Goal: Task Accomplishment & Management: Use online tool/utility

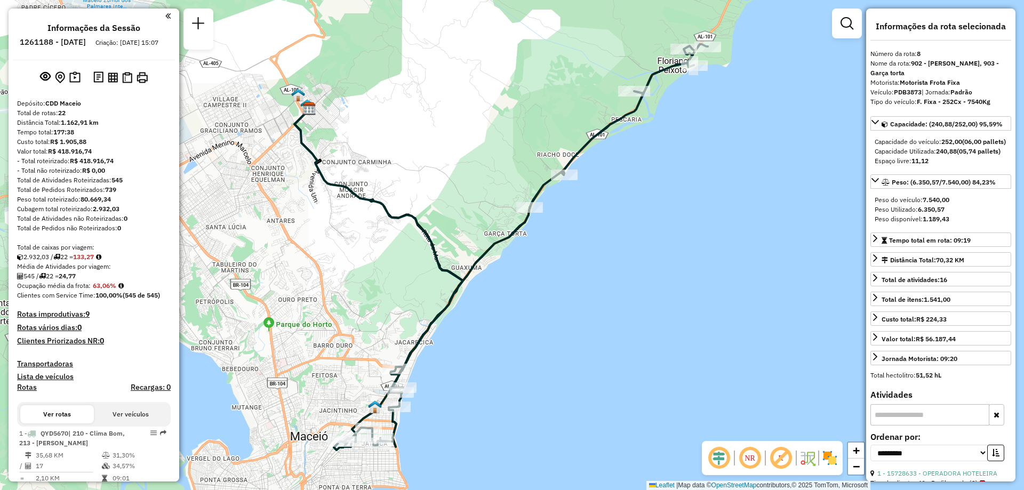
select select "**********"
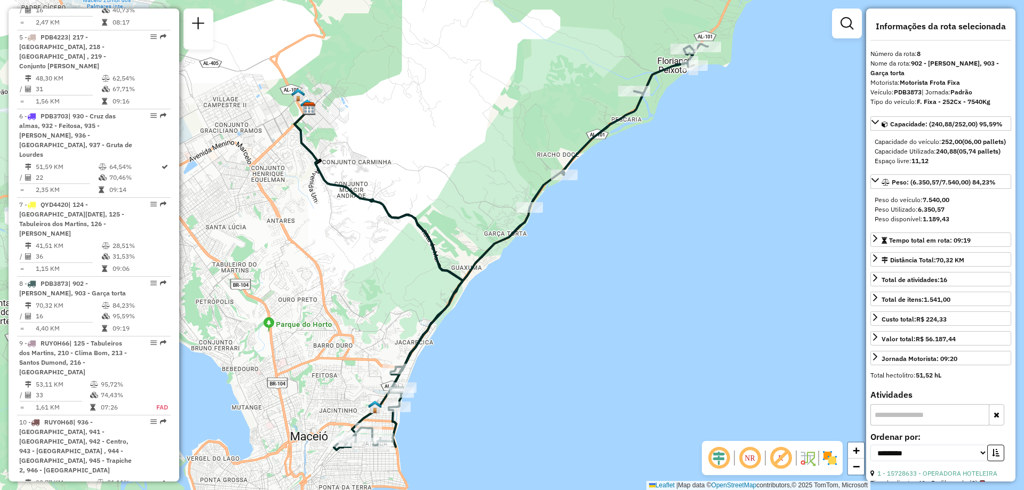
click at [638, 314] on div "Janela de atendimento Grade de atendimento Capacidade Transportadoras Veículos …" at bounding box center [512, 245] width 1024 height 490
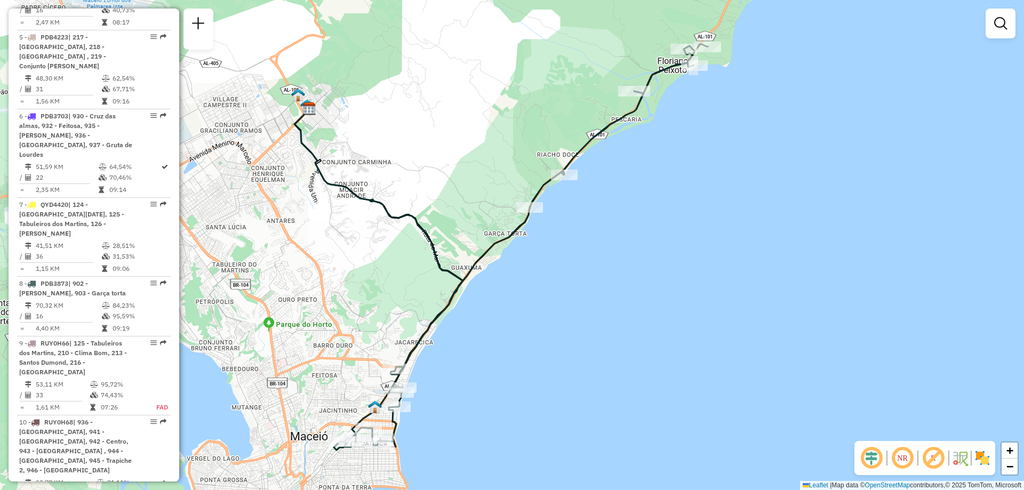
click at [473, 273] on icon at bounding box center [521, 247] width 374 height 406
select select "**********"
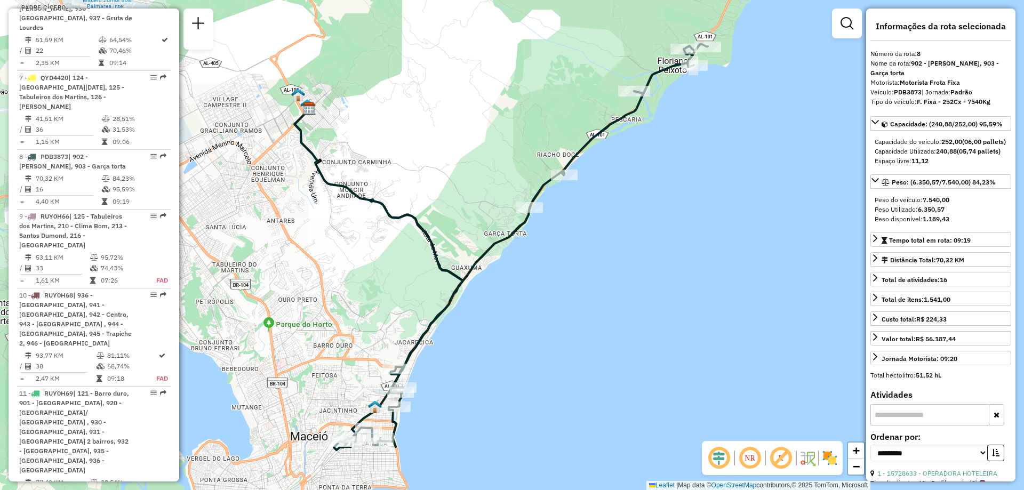
scroll to position [894, 0]
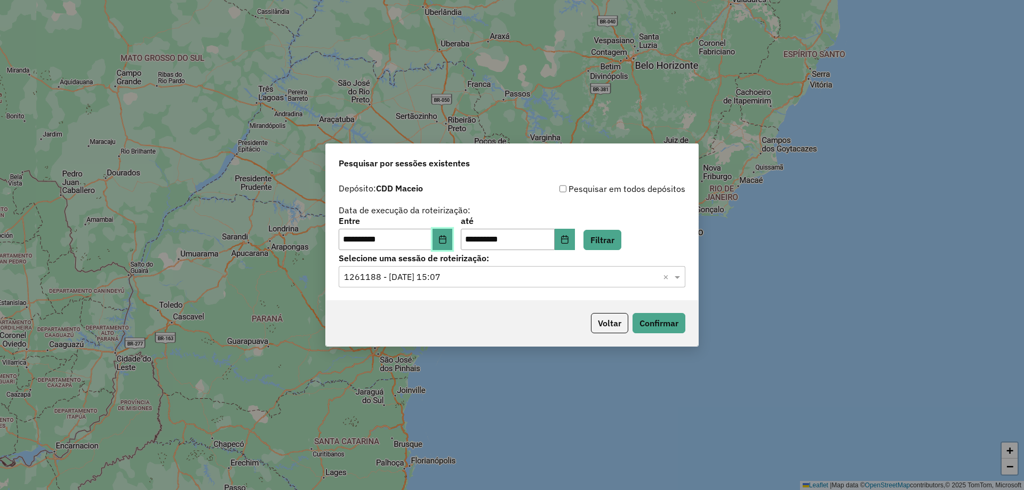
click at [446, 239] on icon "Choose Date" at bounding box center [442, 239] width 7 height 9
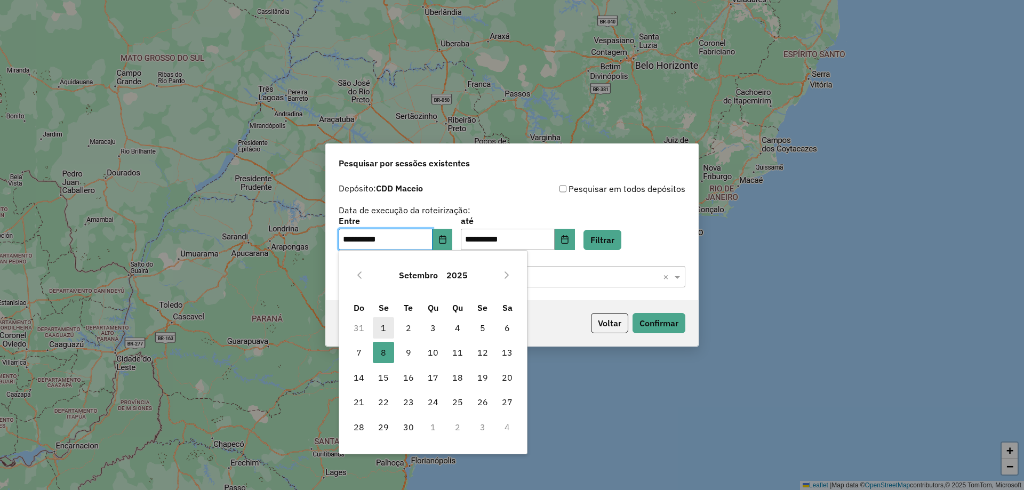
click at [386, 331] on span "1" at bounding box center [383, 327] width 21 height 21
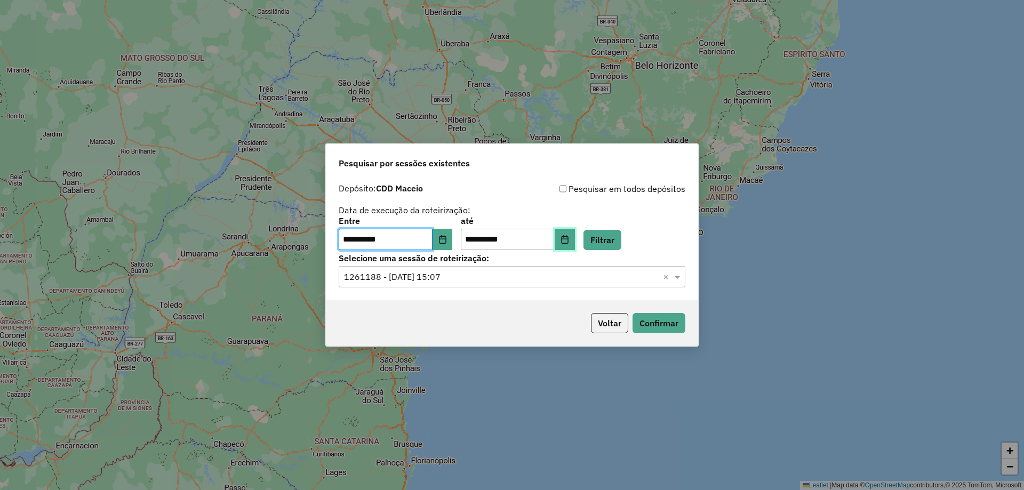
click at [573, 242] on button "Choose Date" at bounding box center [565, 239] width 20 height 21
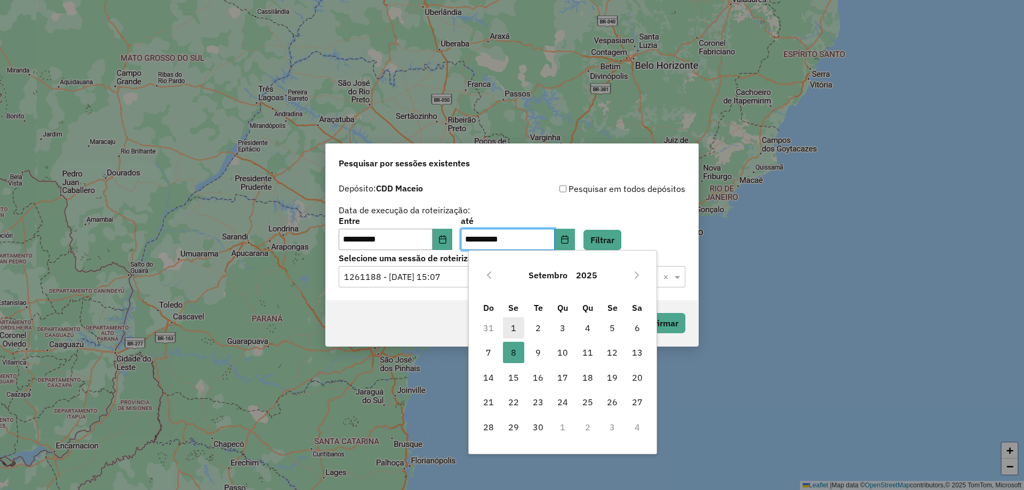
click at [506, 327] on span "1" at bounding box center [513, 327] width 21 height 21
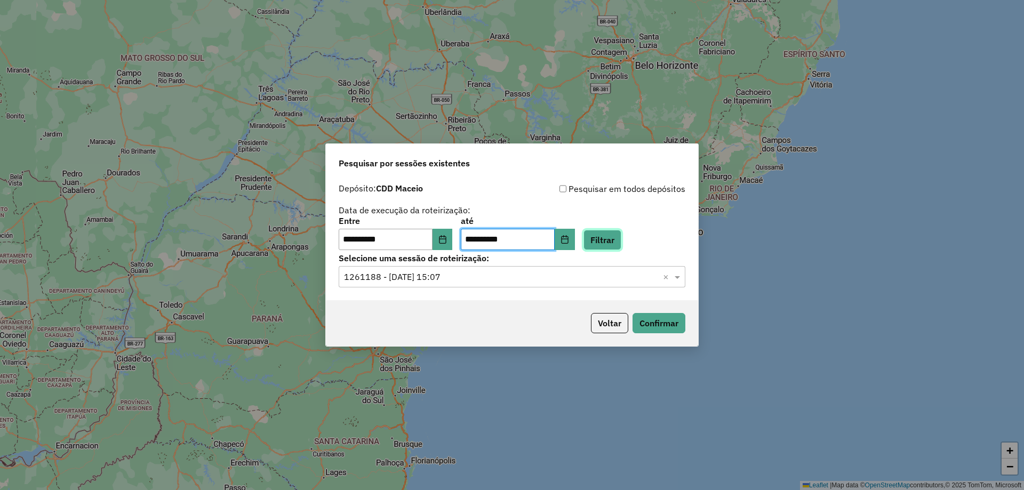
click at [618, 241] on button "Filtrar" at bounding box center [602, 240] width 38 height 20
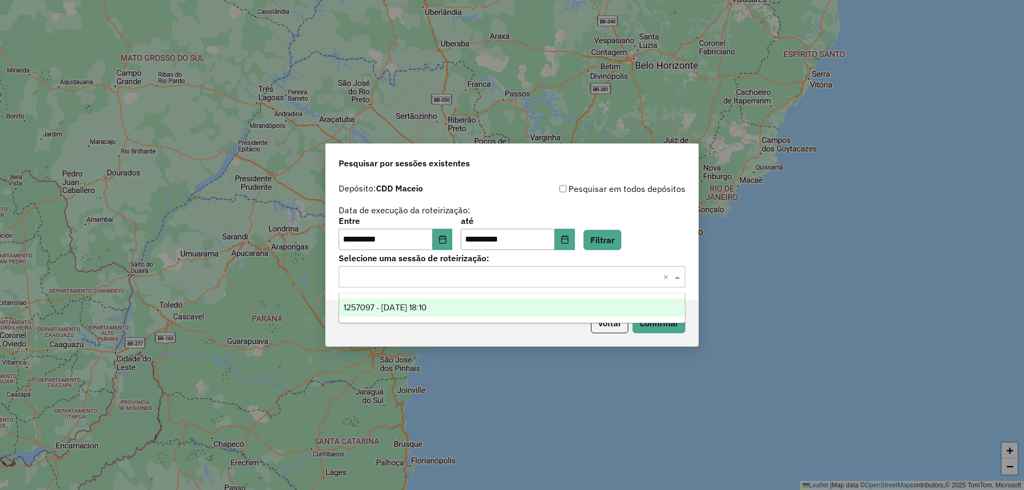
click at [519, 277] on input "text" at bounding box center [501, 277] width 315 height 13
click at [461, 307] on div "1257097 - 01/09/2025 18:10" at bounding box center [512, 308] width 346 height 18
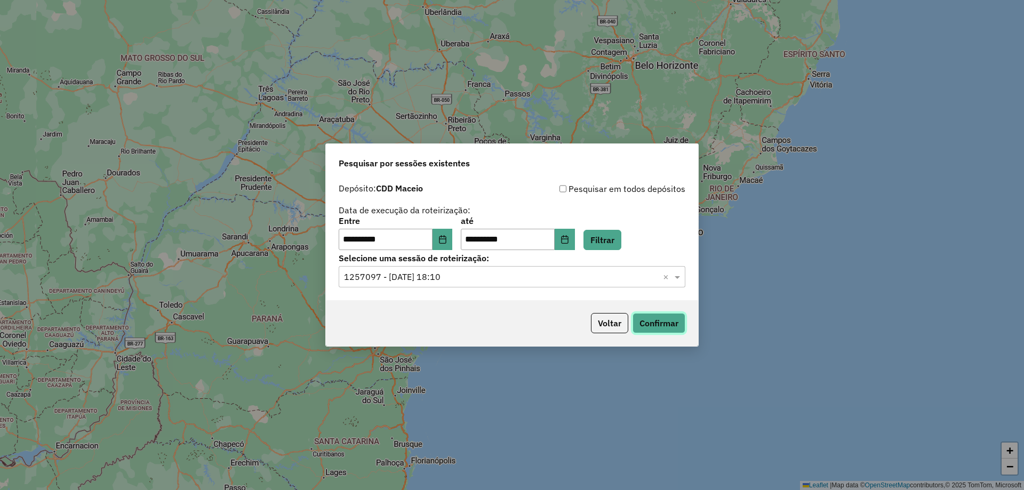
click at [651, 323] on button "Confirmar" at bounding box center [659, 323] width 53 height 20
click at [447, 242] on icon "Choose Date" at bounding box center [442, 239] width 9 height 9
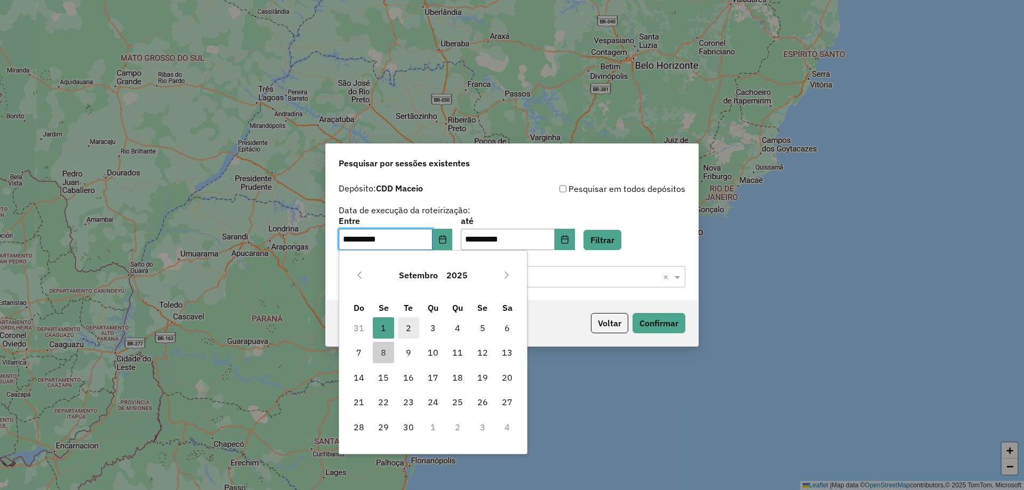
click at [407, 335] on span "2" at bounding box center [408, 327] width 21 height 21
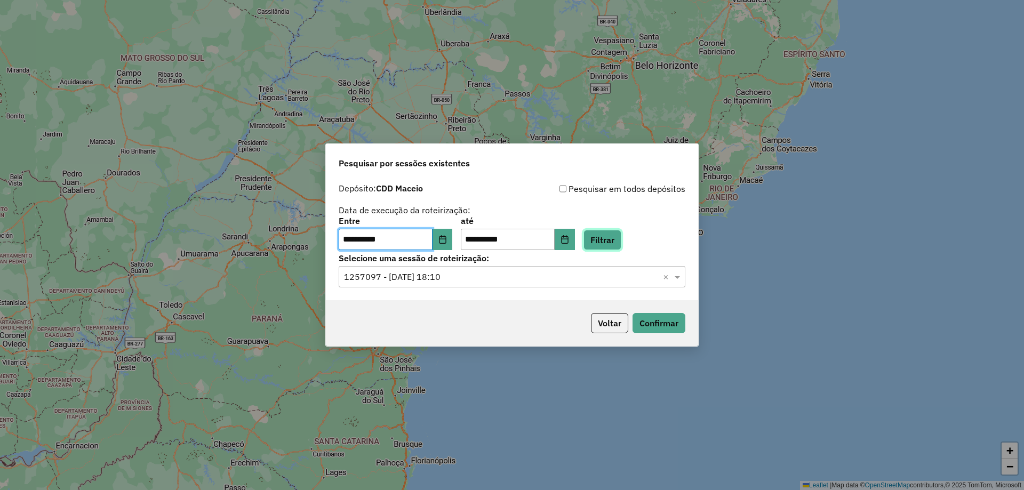
click at [618, 243] on button "Filtrar" at bounding box center [602, 240] width 38 height 20
click at [643, 281] on input "text" at bounding box center [501, 277] width 315 height 13
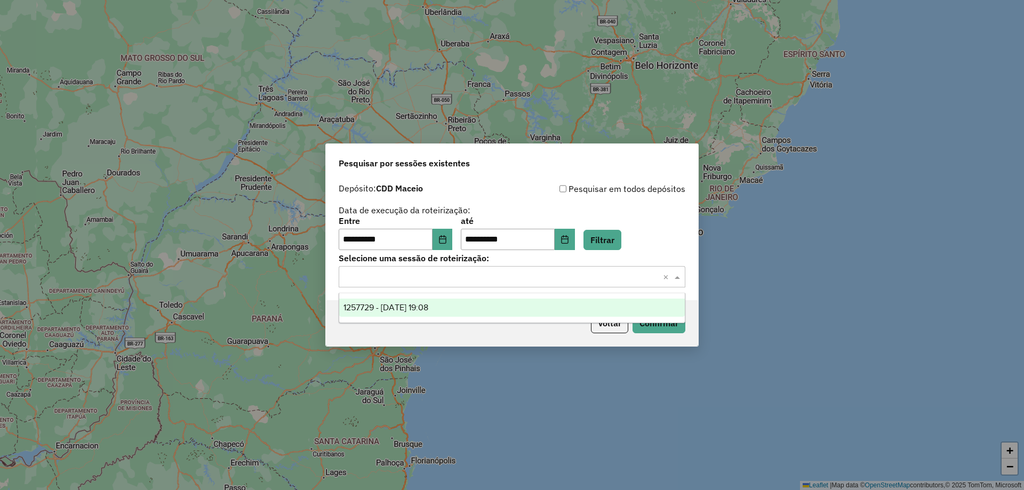
click at [507, 300] on div "1257729 - 02/09/2025 19:08" at bounding box center [512, 308] width 346 height 18
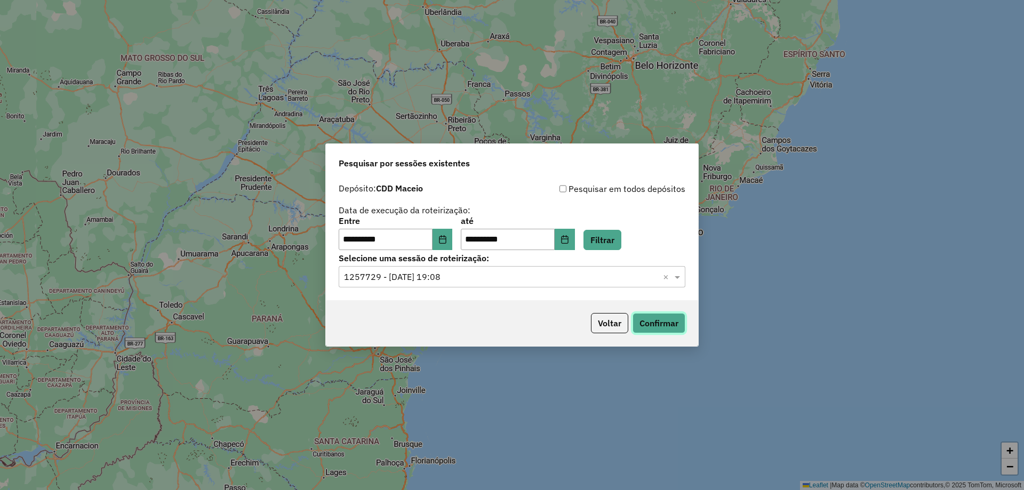
click at [649, 327] on button "Confirmar" at bounding box center [659, 323] width 53 height 20
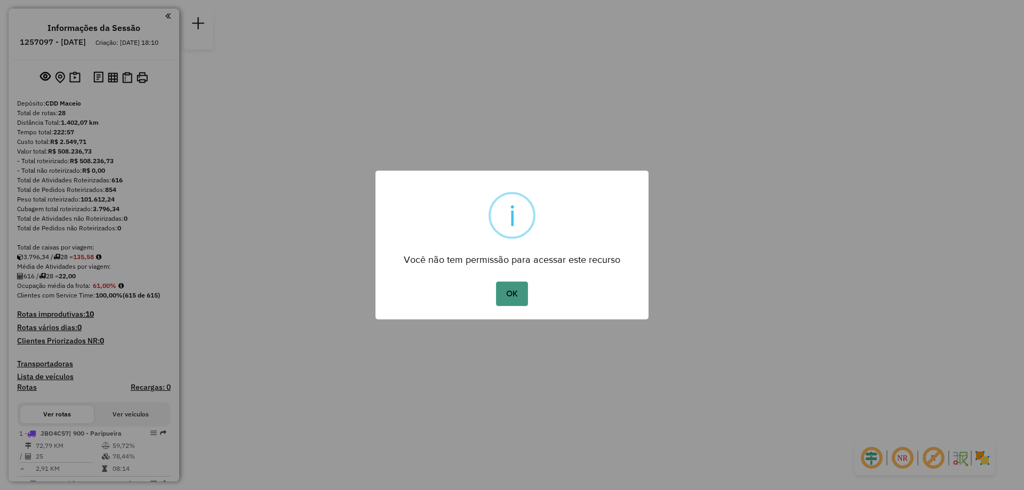
click at [505, 299] on button "OK" at bounding box center [511, 294] width 31 height 25
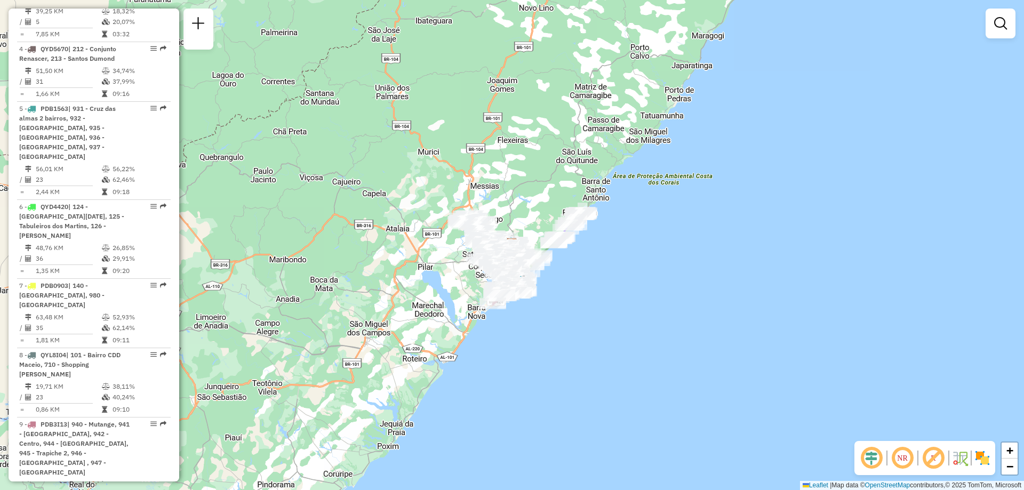
scroll to position [341, 0]
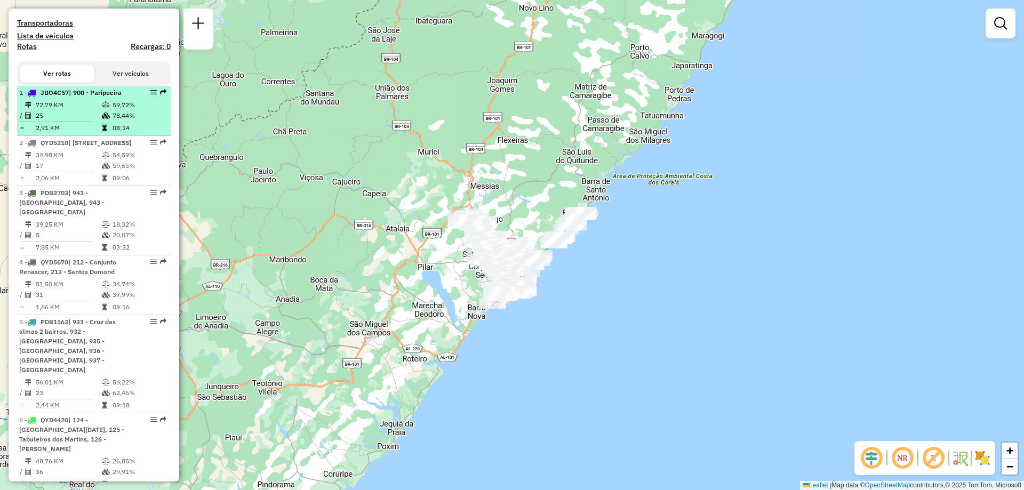
select select "**********"
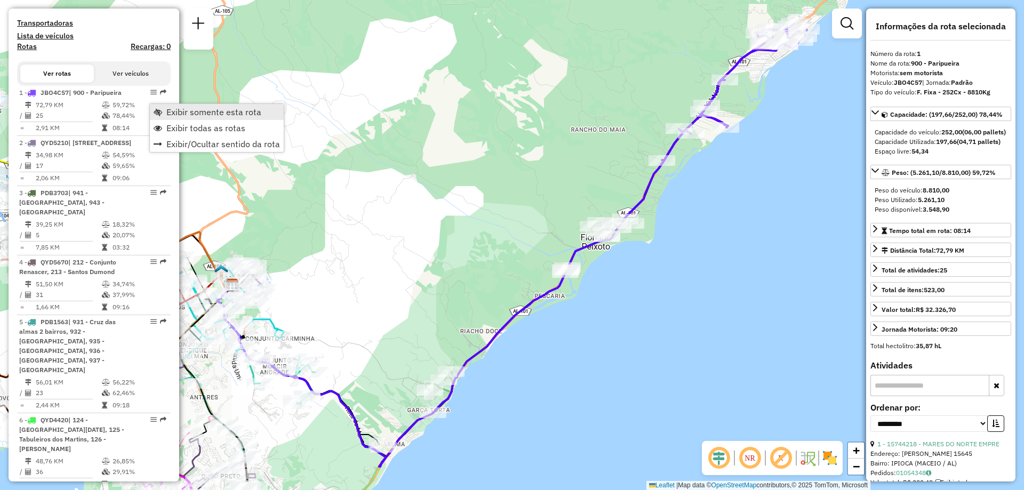
click at [187, 109] on span "Exibir somente esta rota" at bounding box center [213, 112] width 95 height 9
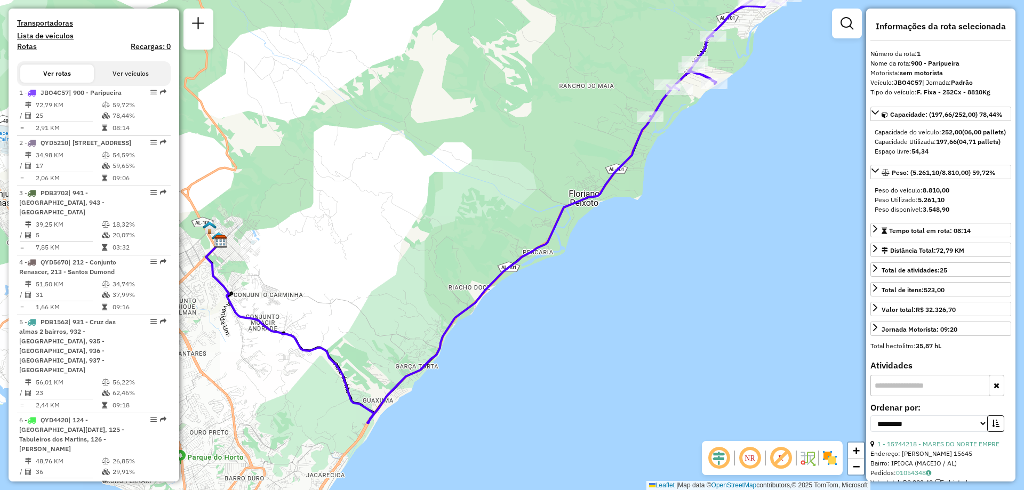
drag, startPoint x: 435, startPoint y: 325, endPoint x: 417, endPoint y: 285, distance: 43.7
click at [422, 281] on div "Janela de atendimento Grade de atendimento Capacidade Transportadoras Veículos …" at bounding box center [512, 245] width 1024 height 490
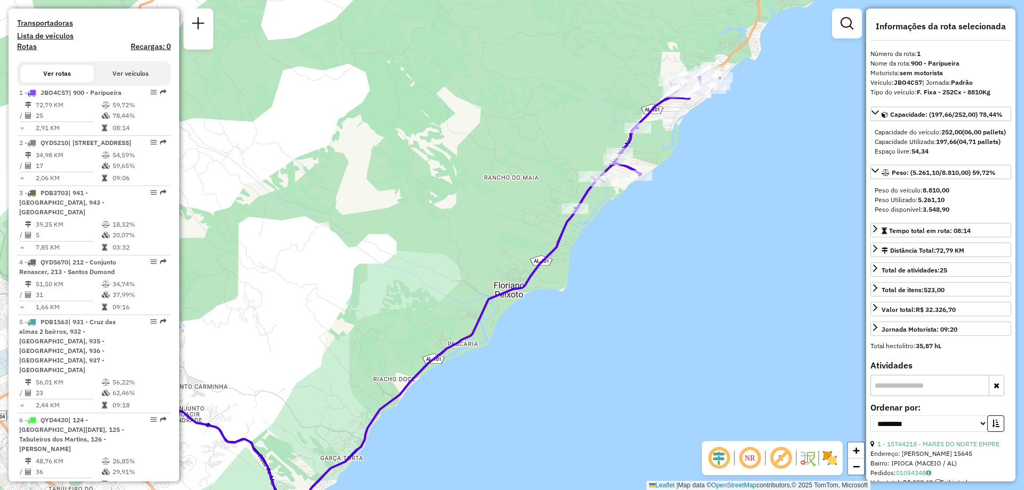
drag, startPoint x: 554, startPoint y: 166, endPoint x: 479, endPoint y: 258, distance: 118.3
click at [479, 258] on div "Janela de atendimento Grade de atendimento Capacidade Transportadoras Veículos …" at bounding box center [512, 245] width 1024 height 490
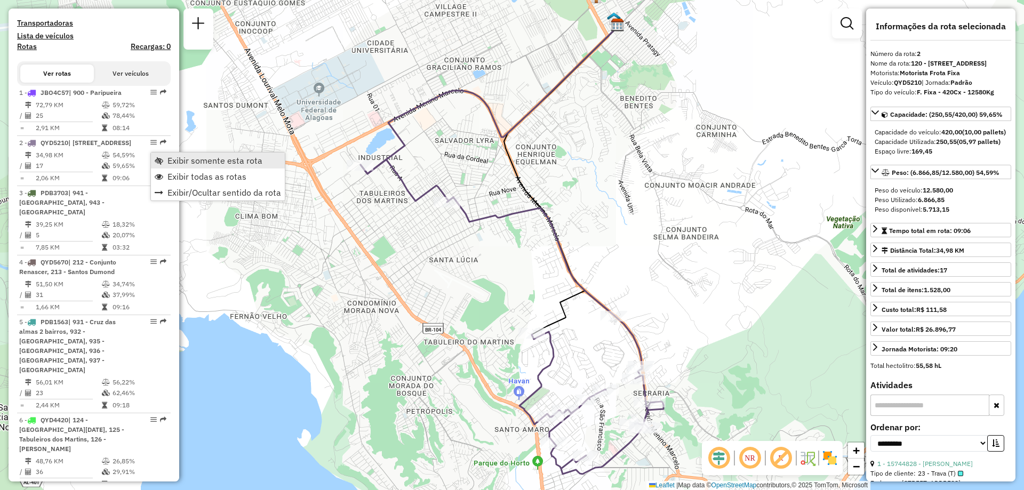
click at [185, 159] on span "Exibir somente esta rota" at bounding box center [214, 160] width 95 height 9
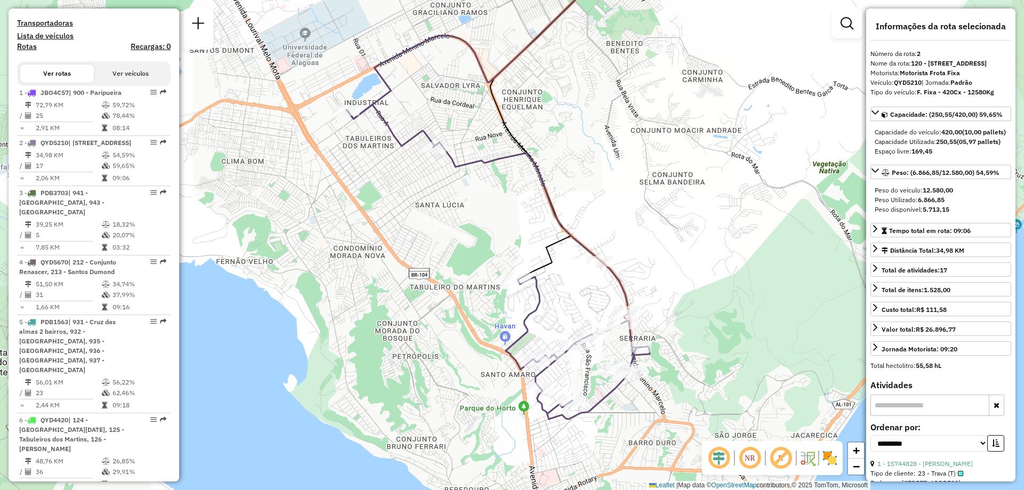
drag, startPoint x: 422, startPoint y: 281, endPoint x: 411, endPoint y: 228, distance: 53.9
click at [411, 228] on div "Janela de atendimento Grade de atendimento Capacidade Transportadoras Veículos …" at bounding box center [512, 245] width 1024 height 490
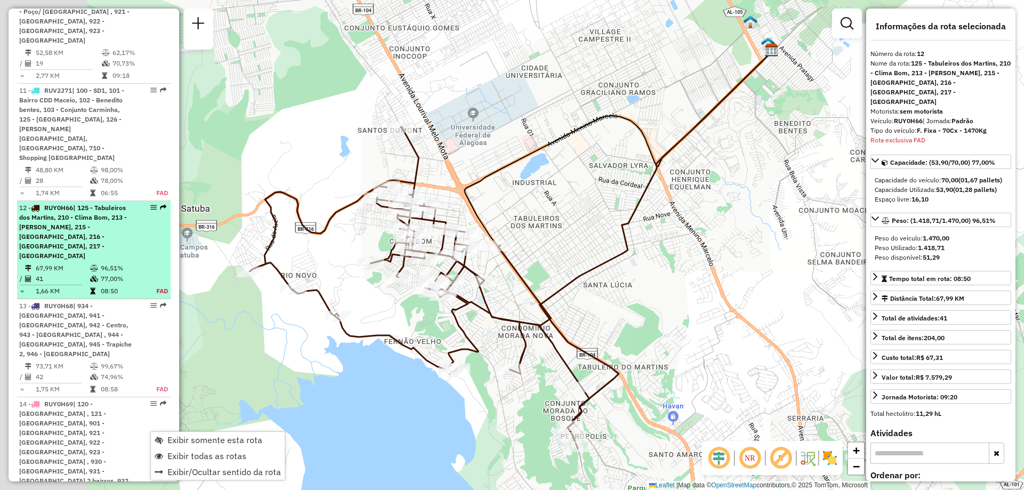
scroll to position [1210, 0]
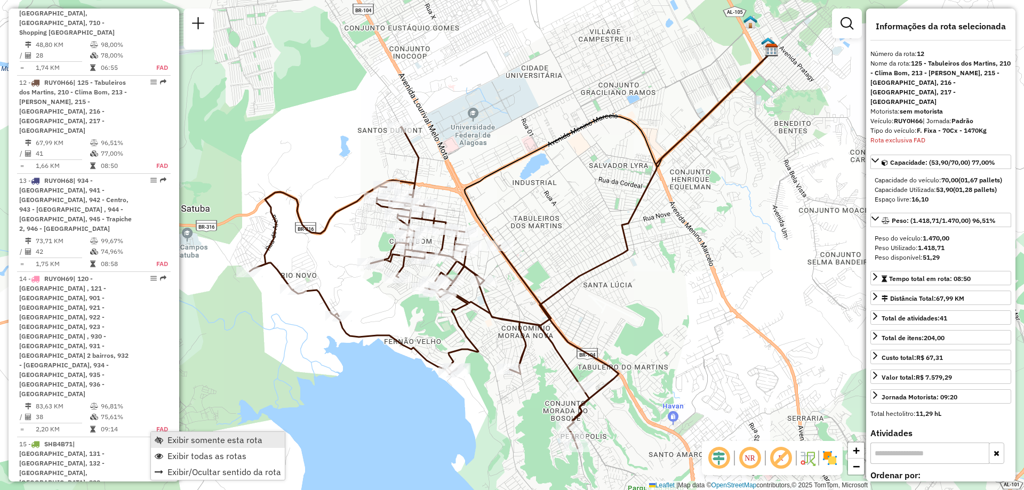
click at [209, 441] on span "Exibir somente esta rota" at bounding box center [214, 440] width 95 height 9
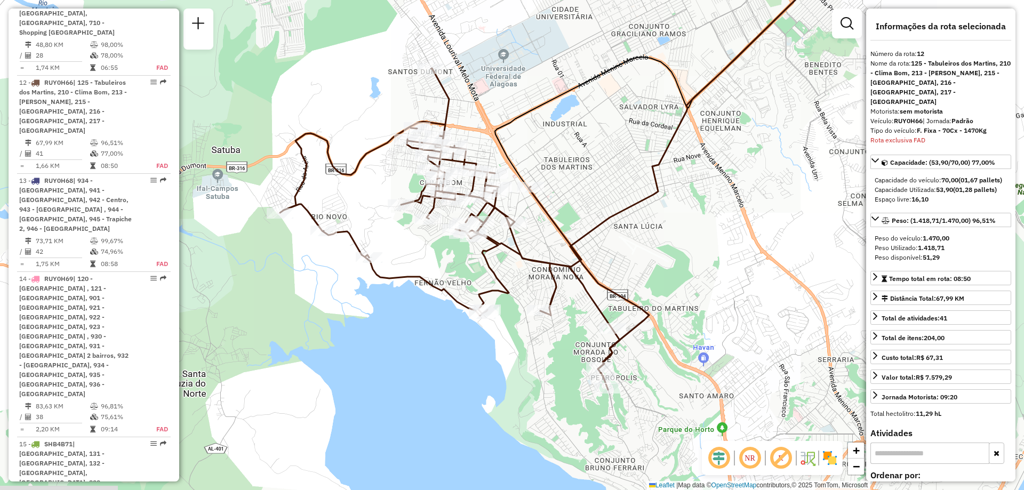
drag, startPoint x: 406, startPoint y: 355, endPoint x: 420, endPoint y: 328, distance: 30.3
click at [420, 328] on div "Janela de atendimento Grade de atendimento Capacidade Transportadoras Veículos …" at bounding box center [512, 245] width 1024 height 490
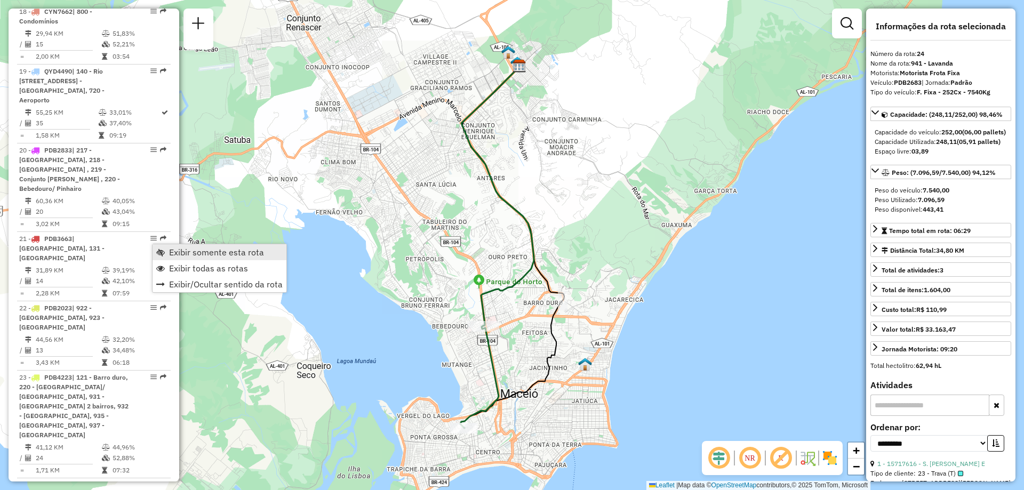
click at [204, 250] on span "Exibir somente esta rota" at bounding box center [216, 252] width 95 height 9
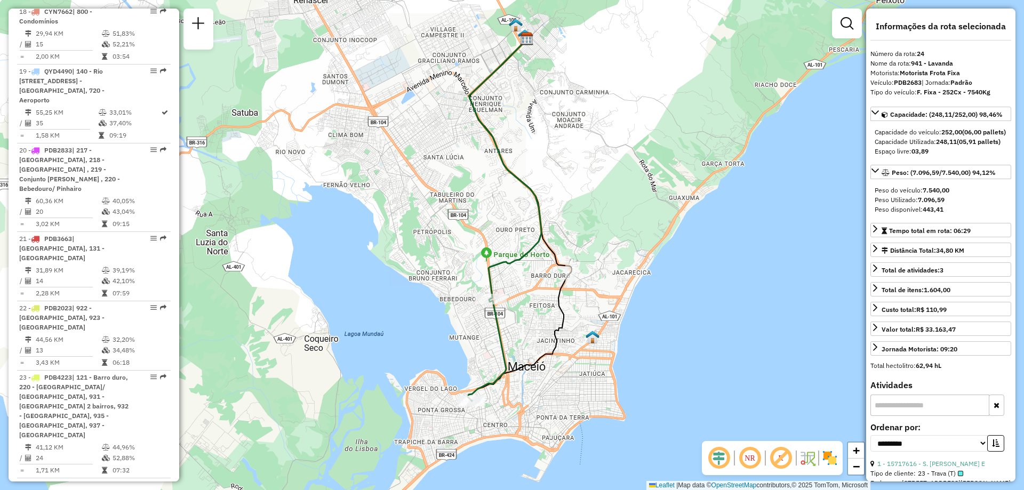
drag, startPoint x: 309, startPoint y: 277, endPoint x: 316, endPoint y: 250, distance: 28.2
click at [316, 250] on div "Janela de atendimento Grade de atendimento Capacidade Transportadoras Veículos …" at bounding box center [512, 245] width 1024 height 490
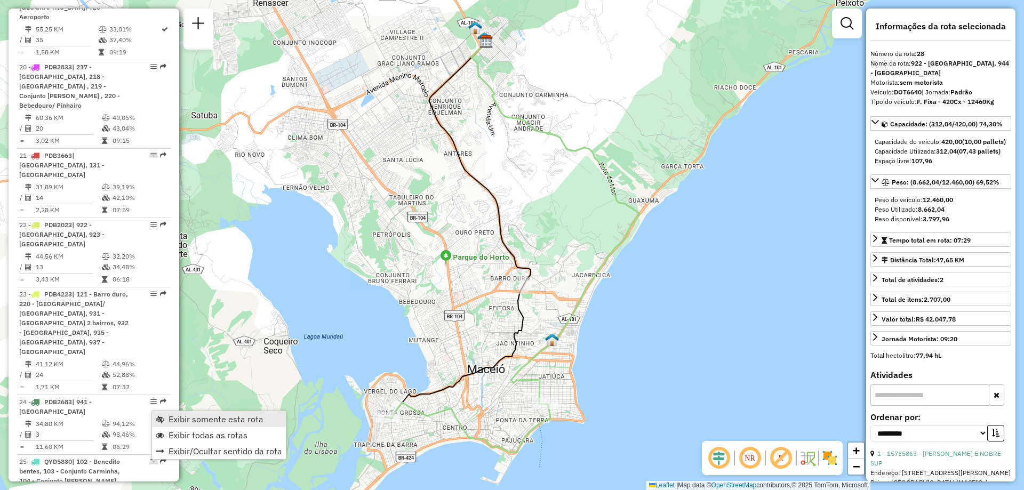
click at [182, 415] on span "Exibir somente esta rota" at bounding box center [216, 419] width 95 height 9
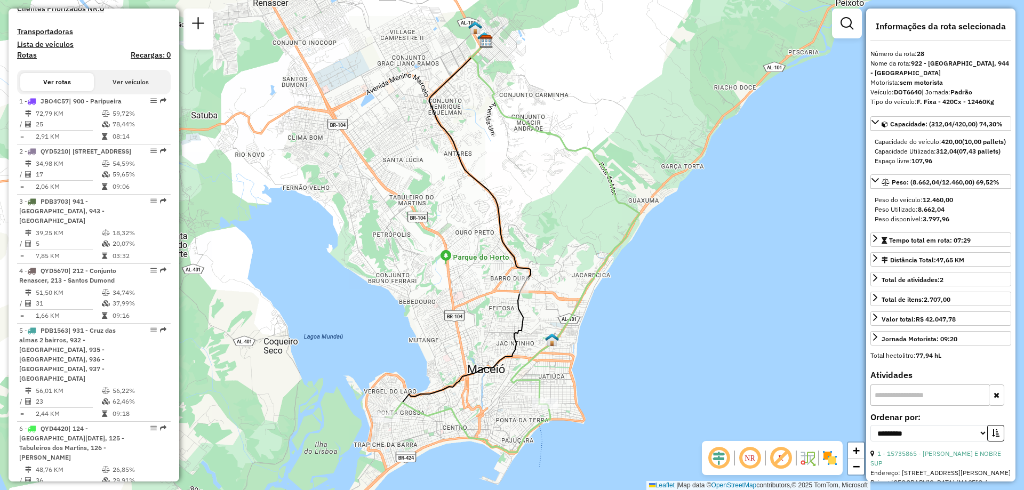
scroll to position [12, 0]
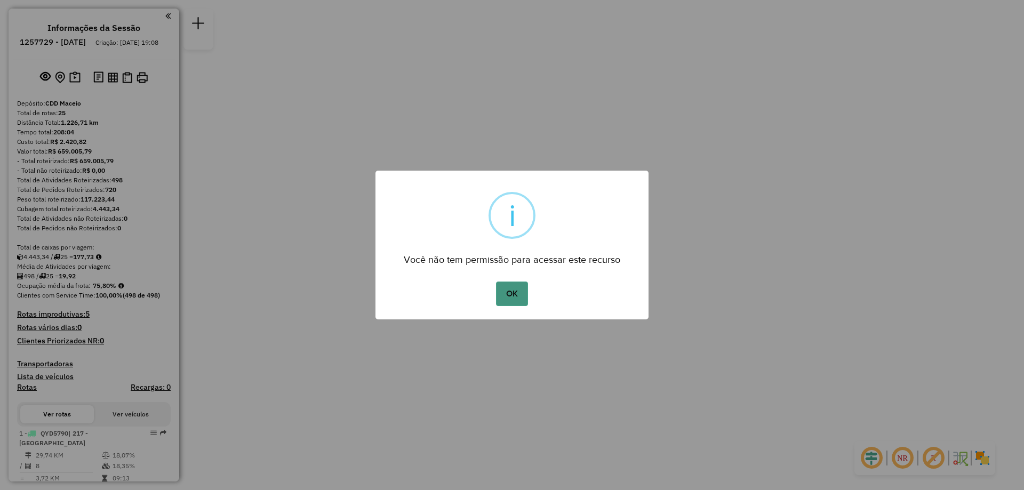
click at [515, 300] on button "OK" at bounding box center [511, 294] width 31 height 25
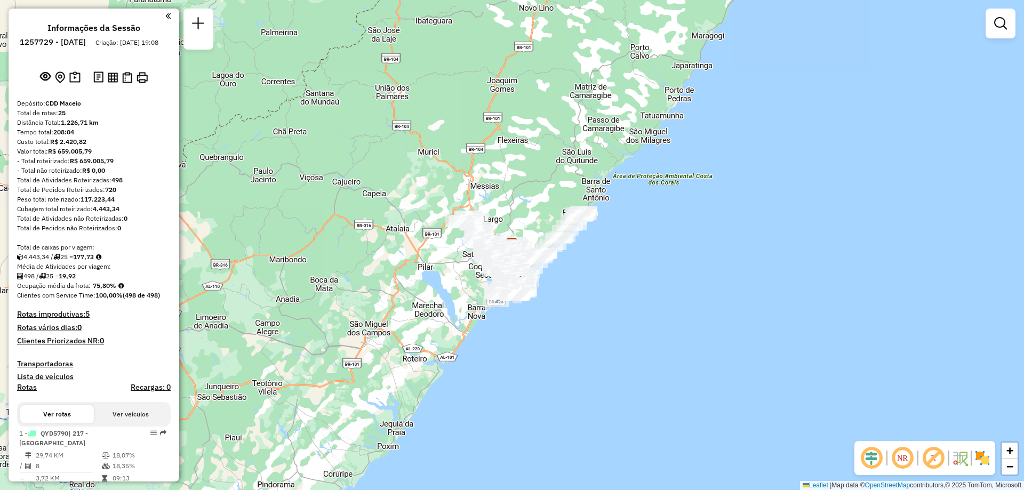
scroll to position [664, 0]
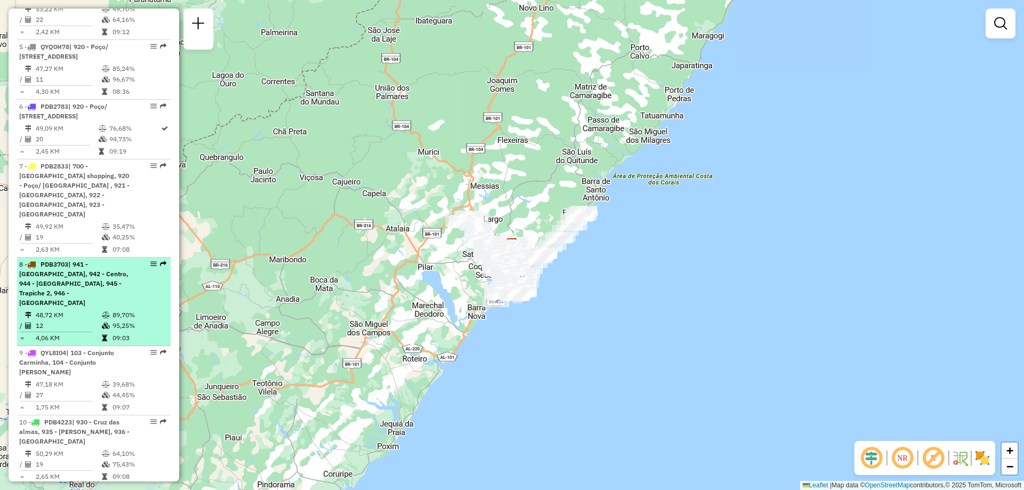
select select "**********"
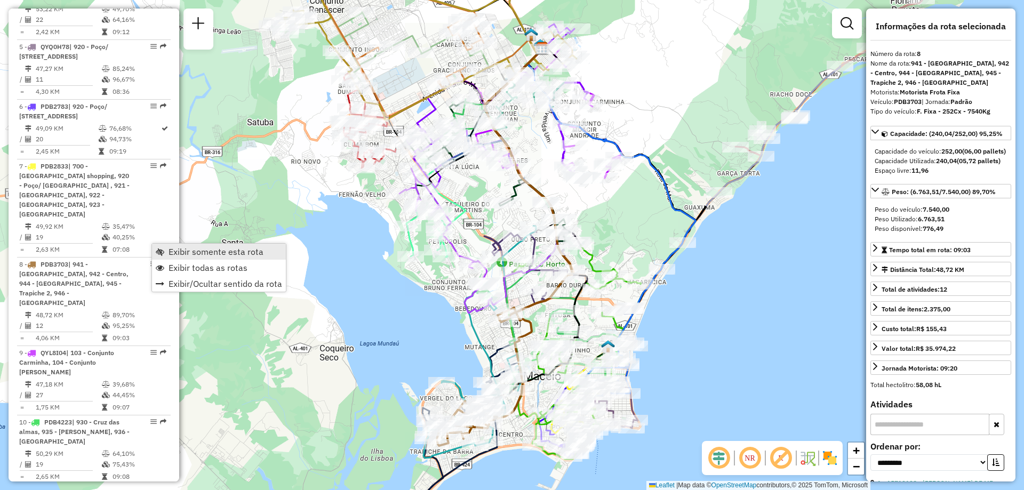
click at [229, 255] on span "Exibir somente esta rota" at bounding box center [216, 251] width 95 height 9
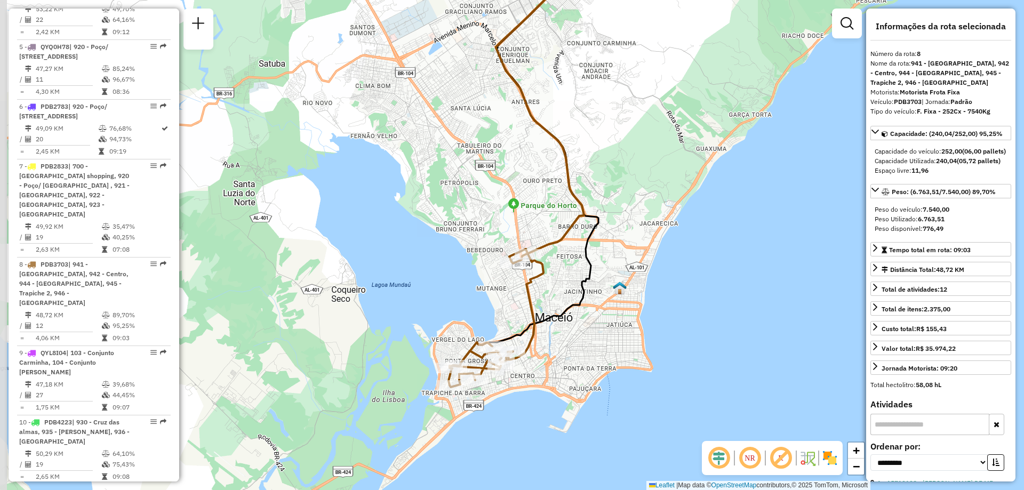
drag, startPoint x: 436, startPoint y: 317, endPoint x: 448, endPoint y: 259, distance: 59.8
click at [448, 259] on div "Janela de atendimento Grade de atendimento Capacidade Transportadoras Veículos …" at bounding box center [512, 245] width 1024 height 490
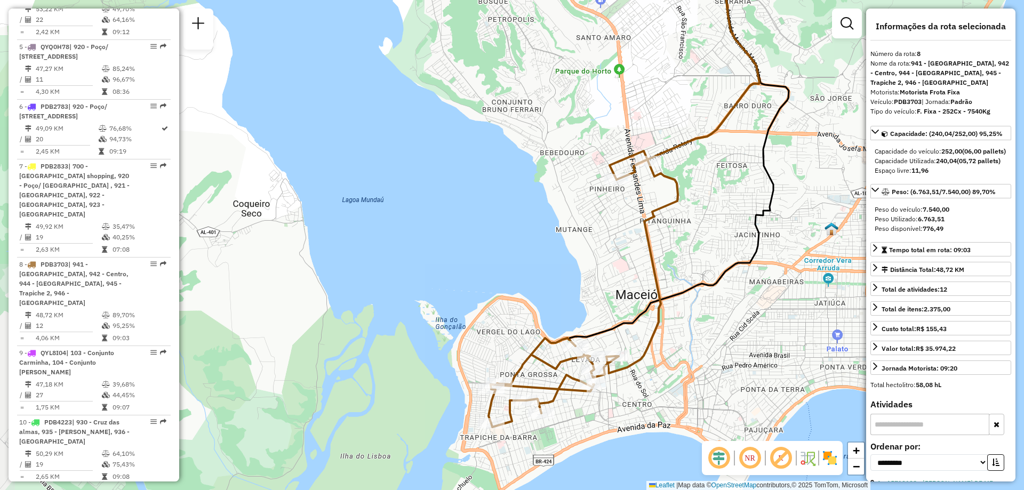
drag, startPoint x: 451, startPoint y: 322, endPoint x: 490, endPoint y: 270, distance: 64.0
click at [490, 270] on div "Janela de atendimento Grade de atendimento Capacidade Transportadoras Veículos …" at bounding box center [512, 245] width 1024 height 490
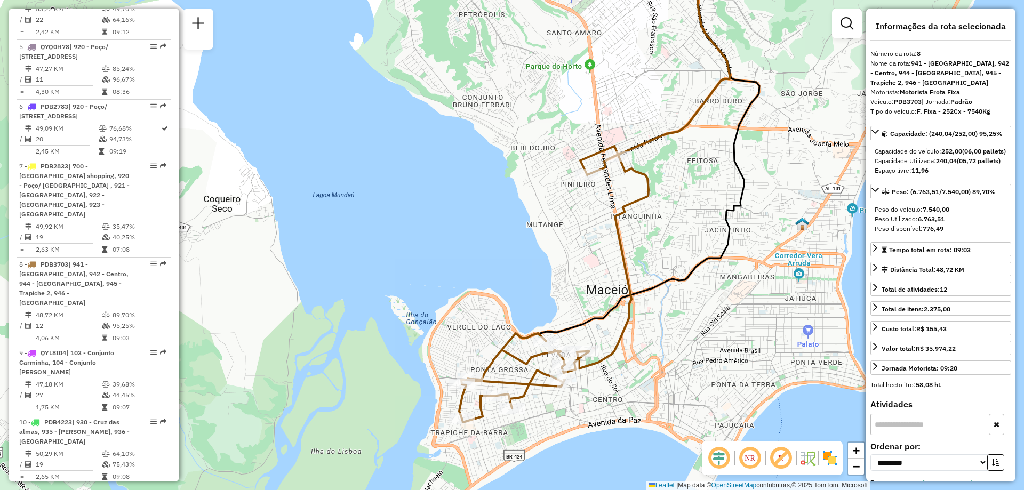
drag, startPoint x: 542, startPoint y: 301, endPoint x: 511, endPoint y: 297, distance: 30.6
click at [511, 297] on div "Janela de atendimento Grade de atendimento Capacidade Transportadoras Veículos …" at bounding box center [512, 245] width 1024 height 490
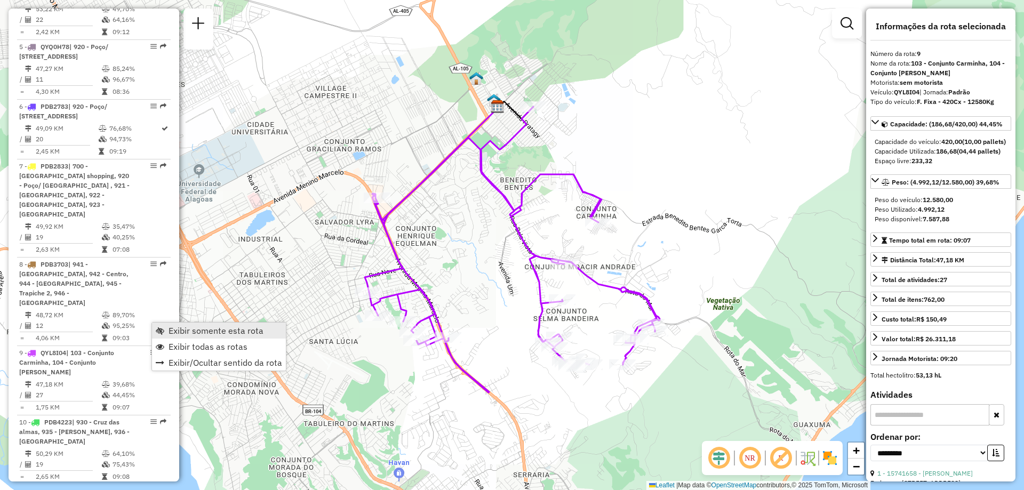
click at [195, 333] on span "Exibir somente esta rota" at bounding box center [216, 330] width 95 height 9
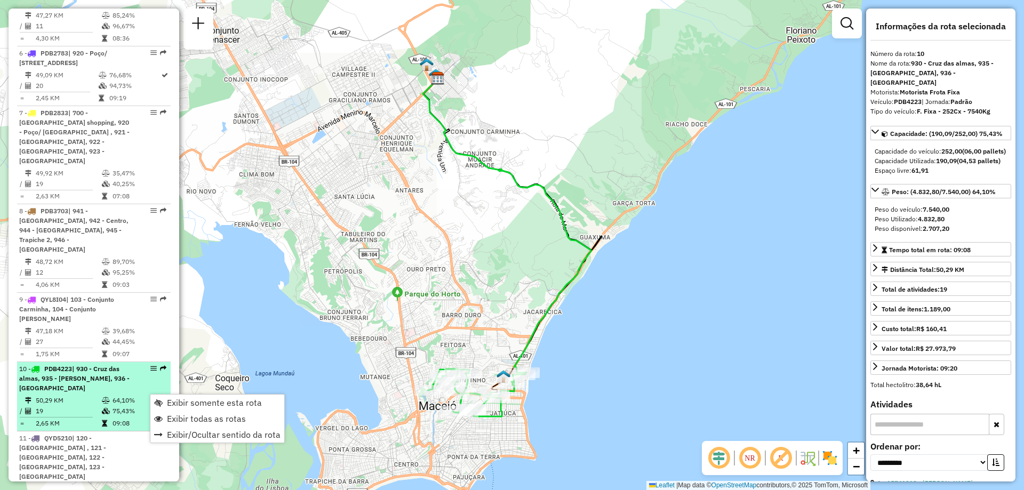
scroll to position [771, 0]
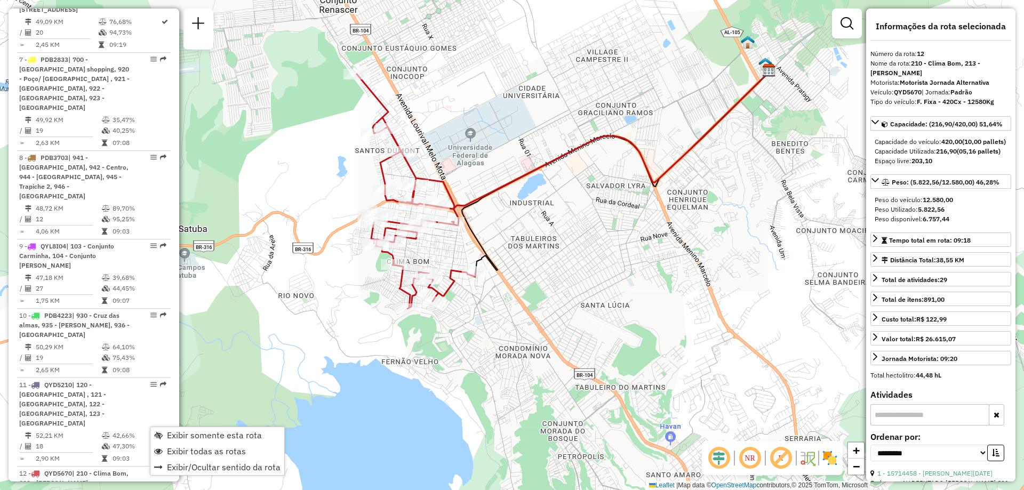
drag, startPoint x: 323, startPoint y: 353, endPoint x: 343, endPoint y: 295, distance: 60.9
click at [372, 295] on div "Janela de atendimento Grade de atendimento Capacidade Transportadoras Veículos …" at bounding box center [512, 245] width 1024 height 490
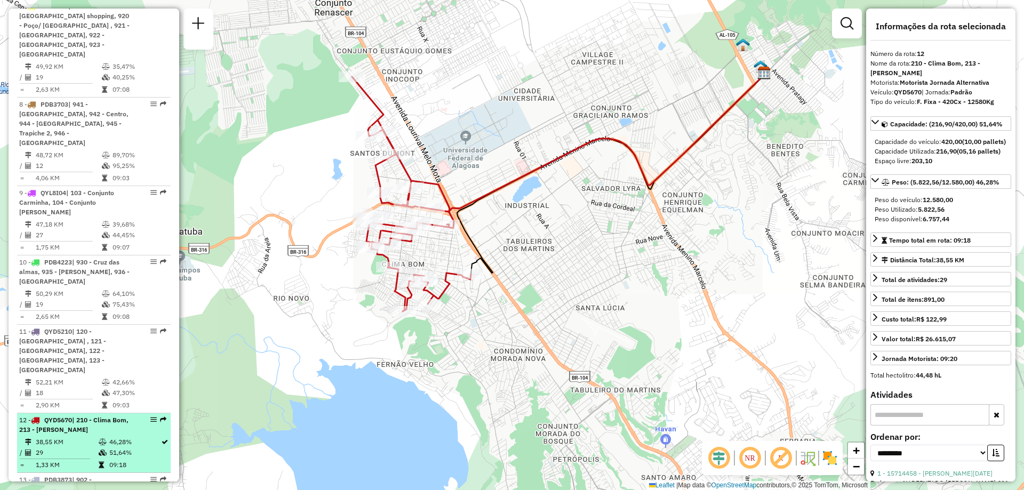
scroll to position [877, 0]
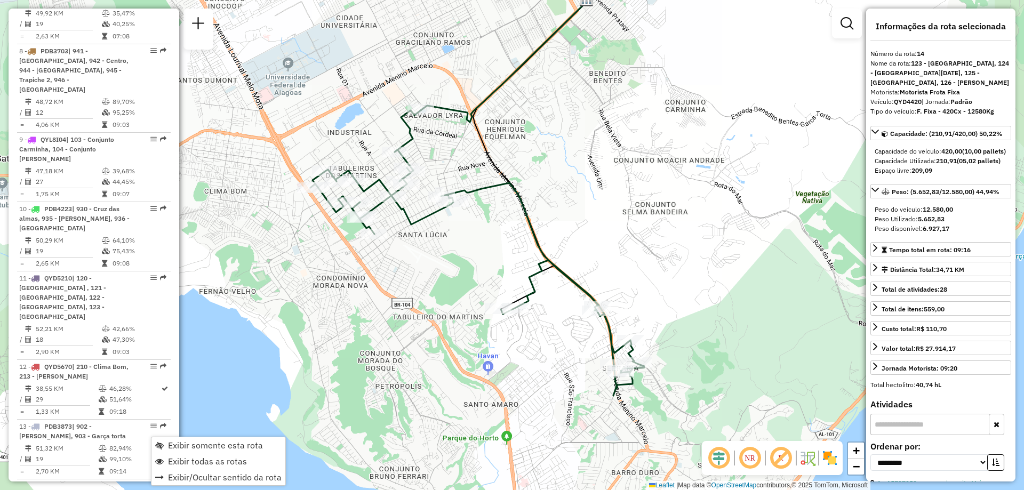
drag, startPoint x: 316, startPoint y: 350, endPoint x: 281, endPoint y: 298, distance: 62.3
click at [281, 298] on div "Janela de atendimento Grade de atendimento Capacidade Transportadoras Veículos …" at bounding box center [512, 245] width 1024 height 490
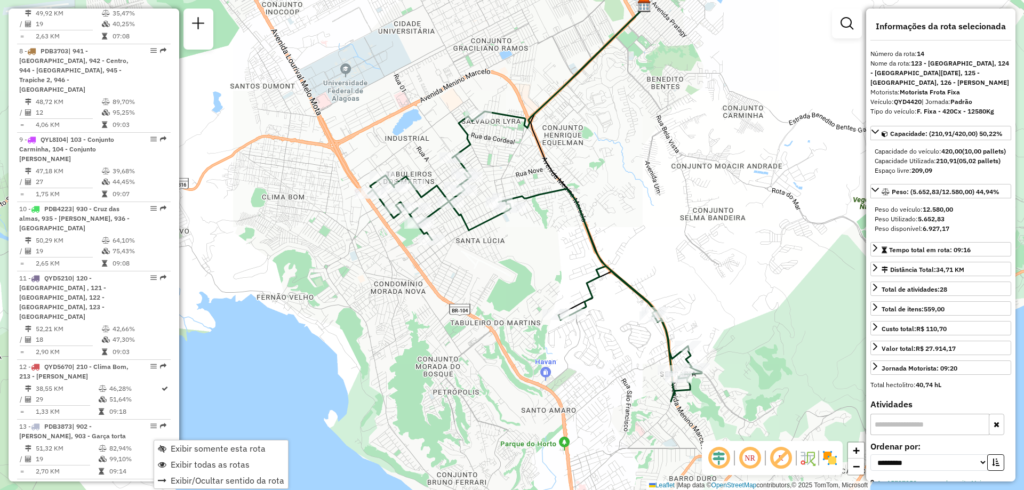
drag, startPoint x: 421, startPoint y: 361, endPoint x: 444, endPoint y: 318, distance: 48.2
click at [444, 318] on div "Janela de atendimento Grade de atendimento Capacidade Transportadoras Veículos …" at bounding box center [512, 245] width 1024 height 490
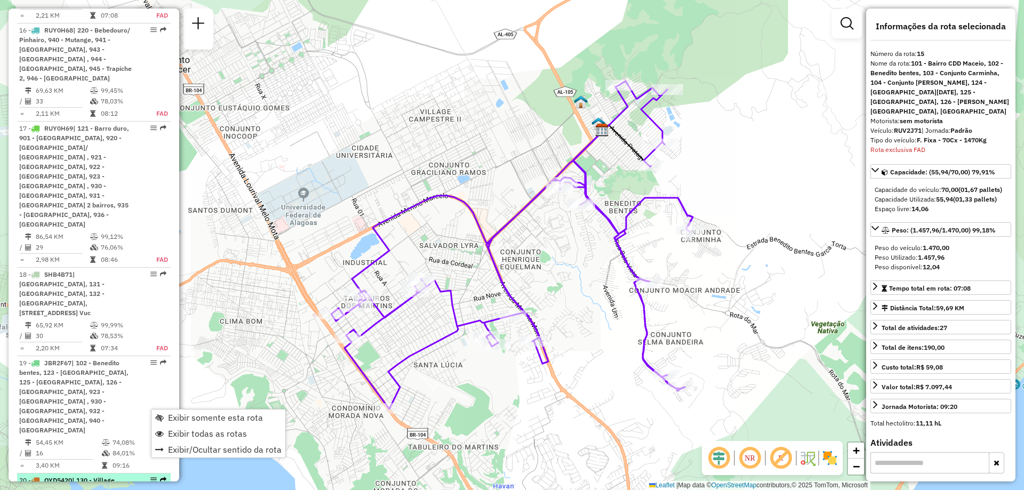
scroll to position [1593, 0]
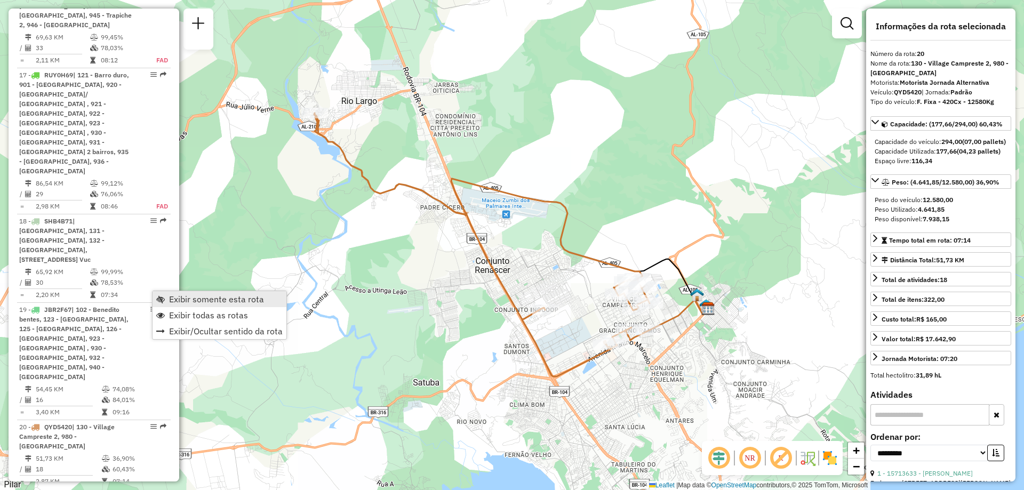
click at [173, 298] on span "Exibir somente esta rota" at bounding box center [216, 299] width 95 height 9
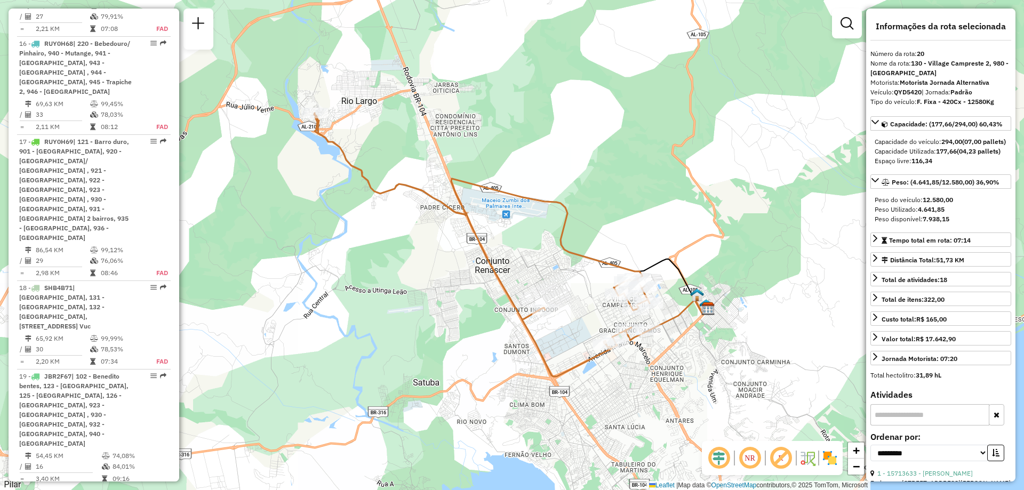
scroll to position [1579, 0]
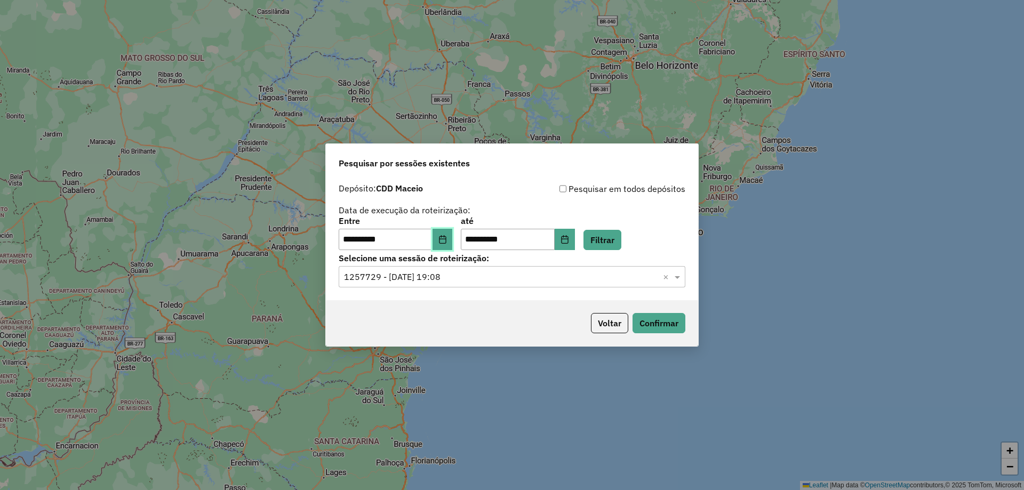
click at [451, 246] on button "Choose Date" at bounding box center [443, 239] width 20 height 21
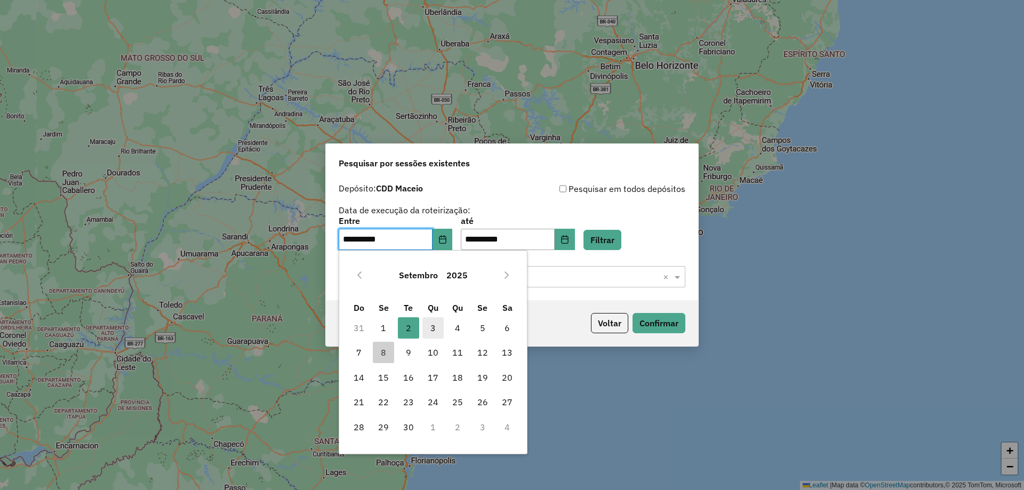
click at [431, 326] on span "3" at bounding box center [432, 327] width 21 height 21
type input "**********"
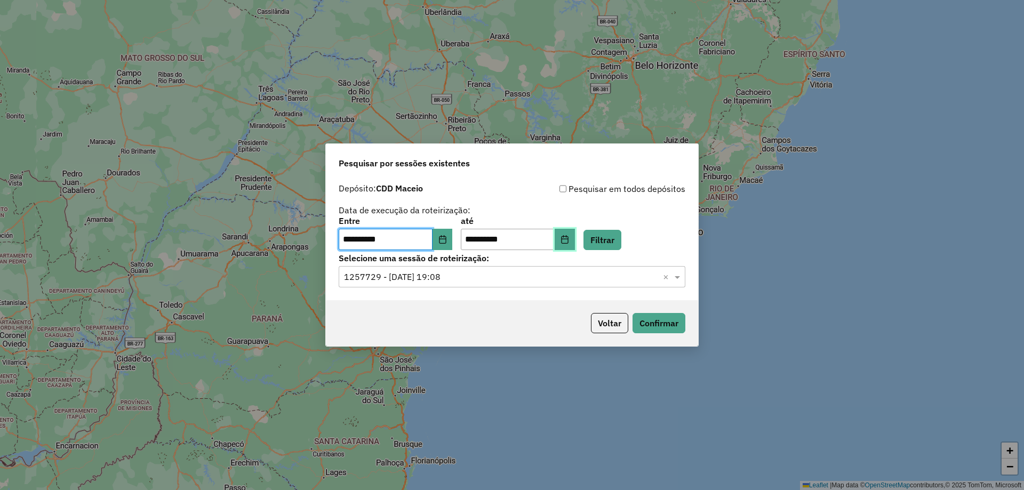
click at [573, 236] on button "Choose Date" at bounding box center [565, 239] width 20 height 21
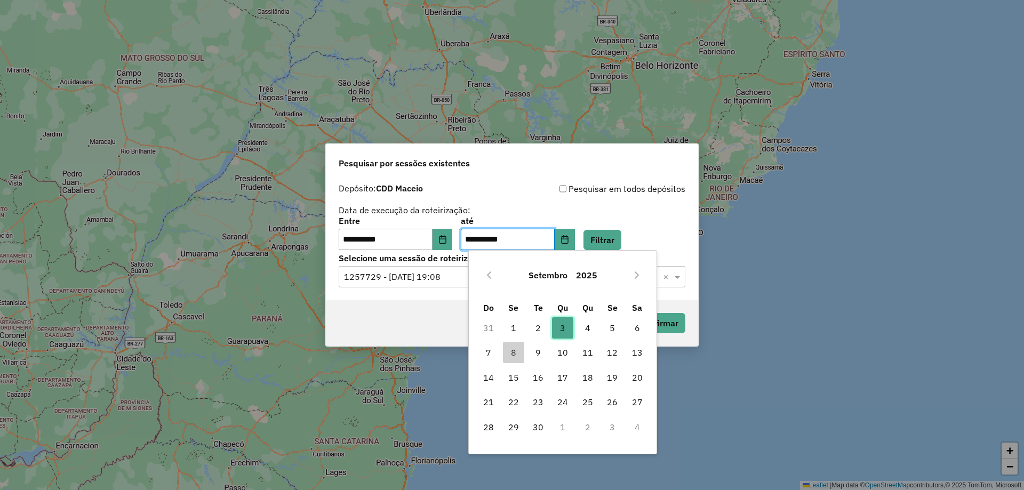
click at [563, 329] on span "3" at bounding box center [562, 327] width 21 height 21
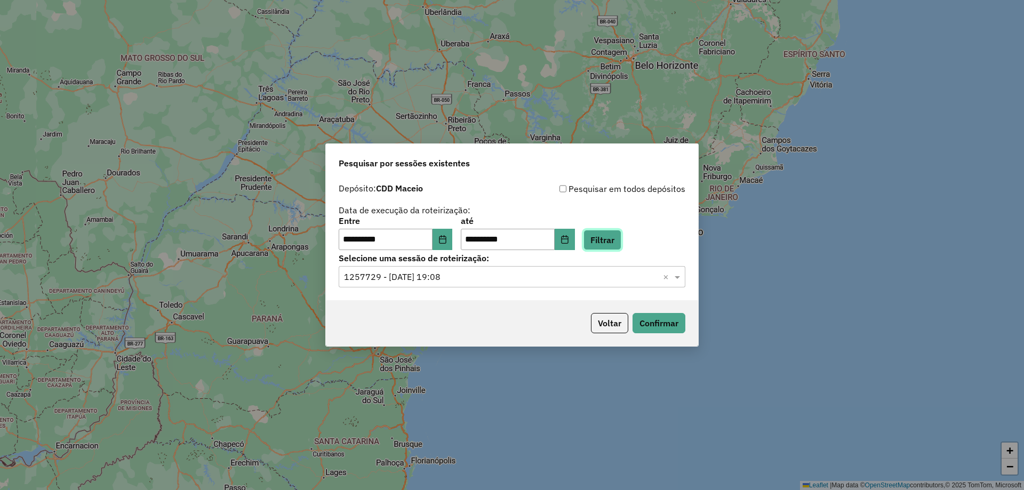
click at [611, 237] on button "Filtrar" at bounding box center [602, 240] width 38 height 20
click at [587, 274] on input "text" at bounding box center [501, 277] width 315 height 13
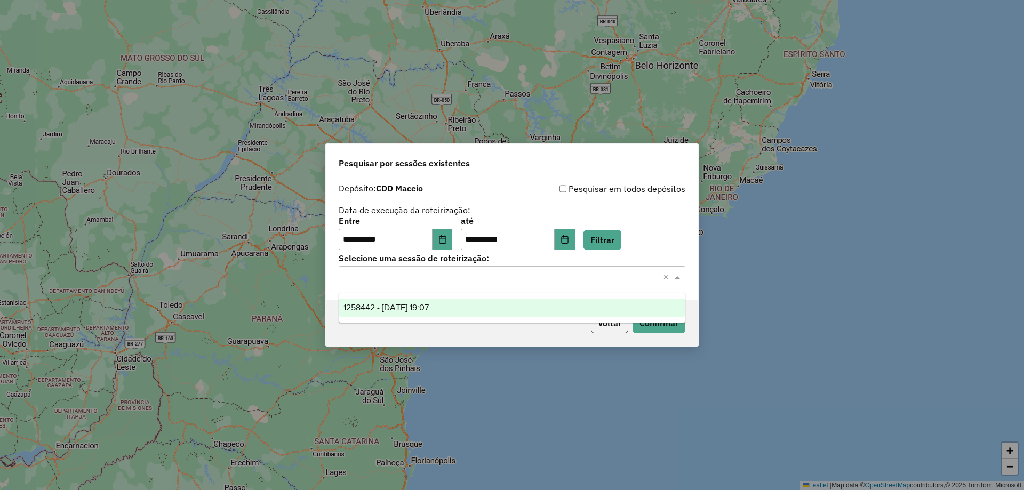
click at [500, 313] on div "1258442 - [DATE] 19:07" at bounding box center [512, 308] width 346 height 18
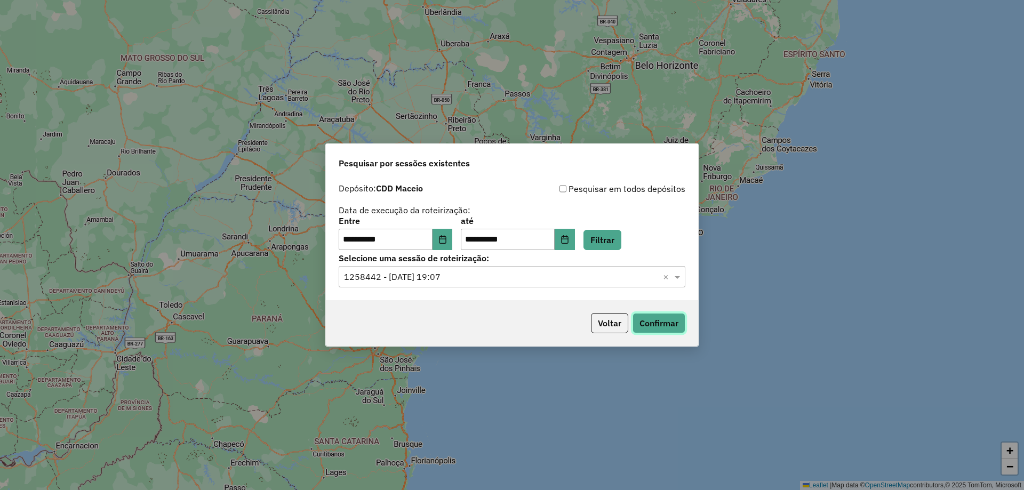
click at [659, 329] on button "Confirmar" at bounding box center [659, 323] width 53 height 20
click at [447, 237] on icon "Choose Date" at bounding box center [442, 239] width 9 height 9
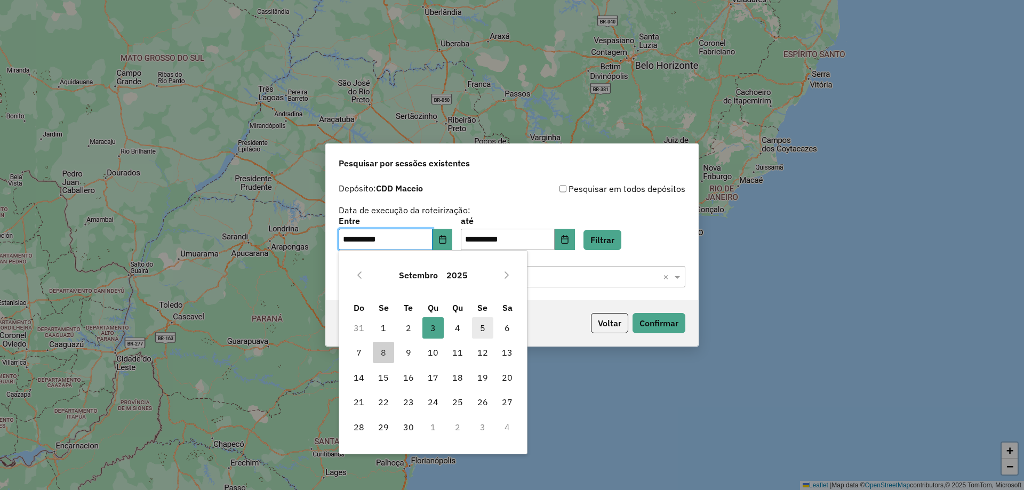
click at [484, 330] on span "5" at bounding box center [482, 327] width 21 height 21
type input "**********"
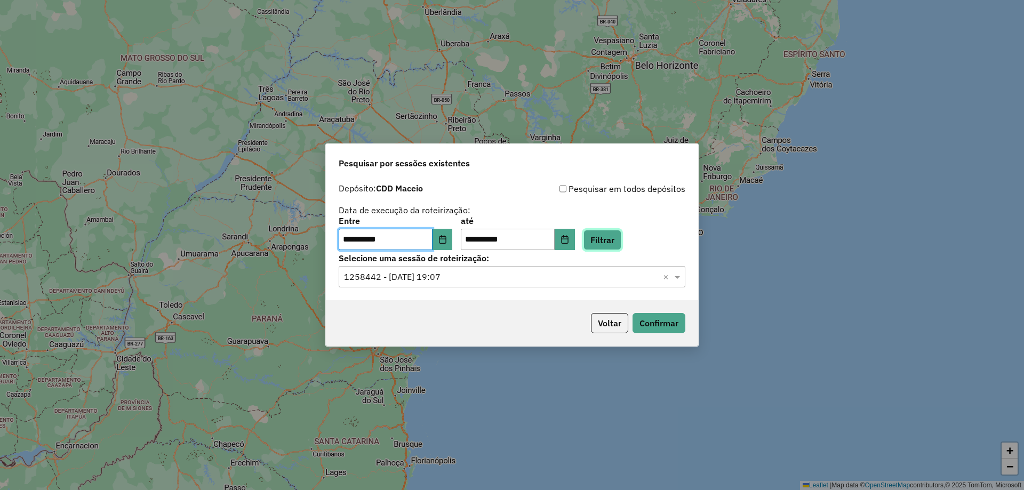
click at [621, 240] on button "Filtrar" at bounding box center [602, 240] width 38 height 20
click at [552, 278] on input "text" at bounding box center [501, 277] width 315 height 13
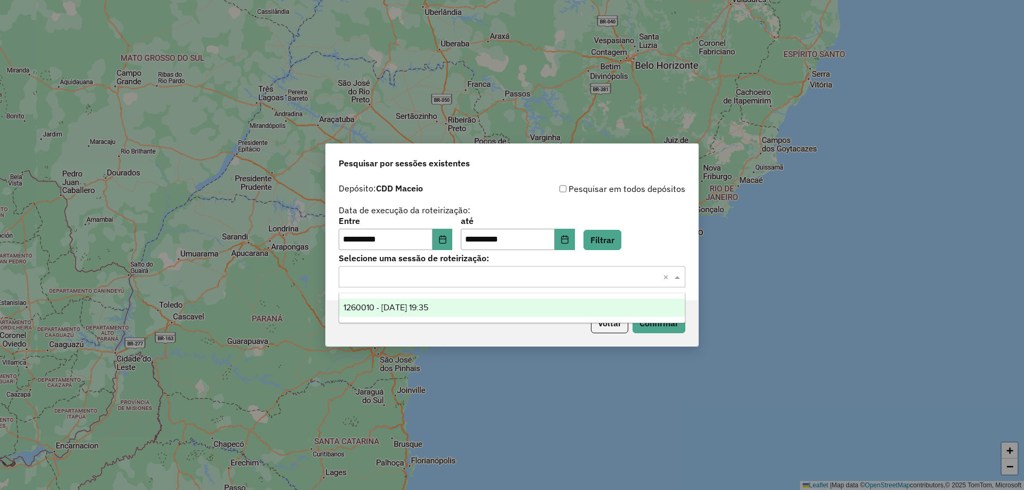
click at [500, 310] on div "1260010 - 05/09/2025 19:35" at bounding box center [512, 308] width 346 height 18
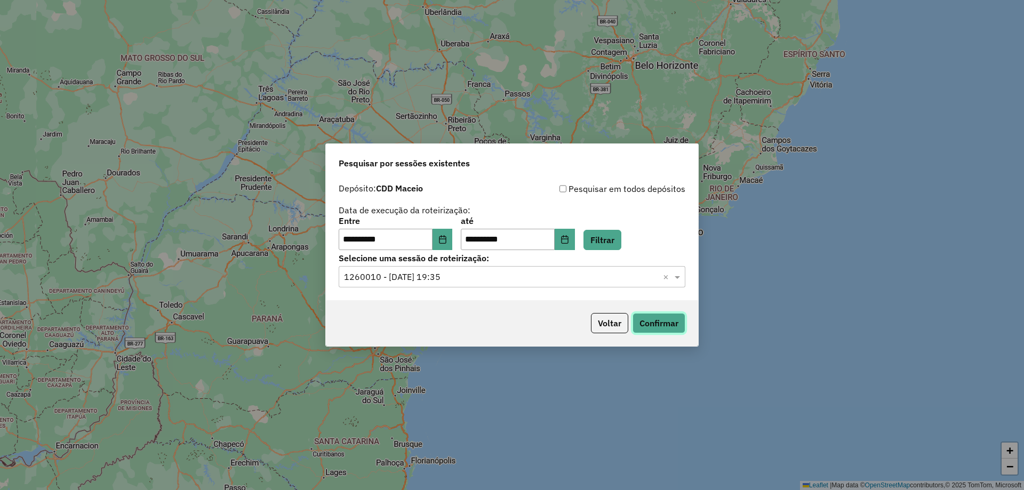
click at [660, 321] on button "Confirmar" at bounding box center [659, 323] width 53 height 20
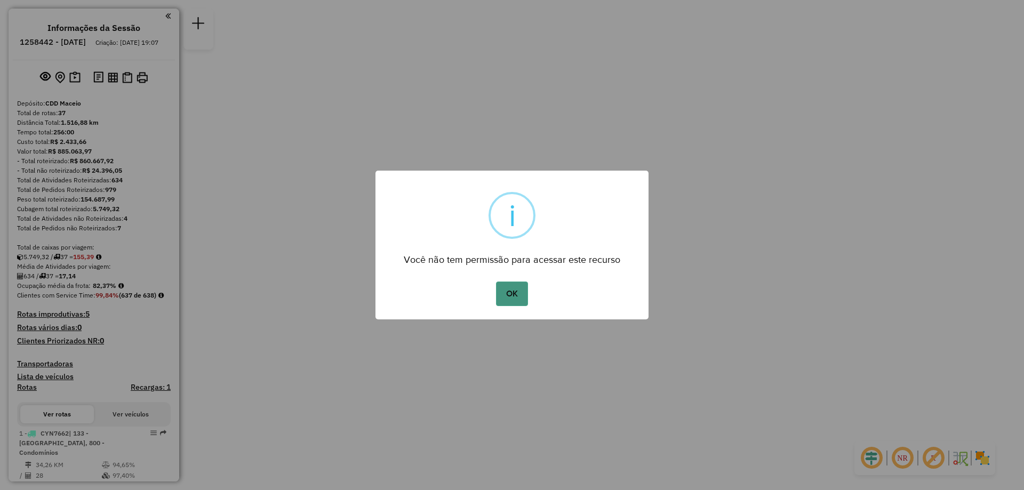
click at [512, 291] on button "OK" at bounding box center [511, 294] width 31 height 25
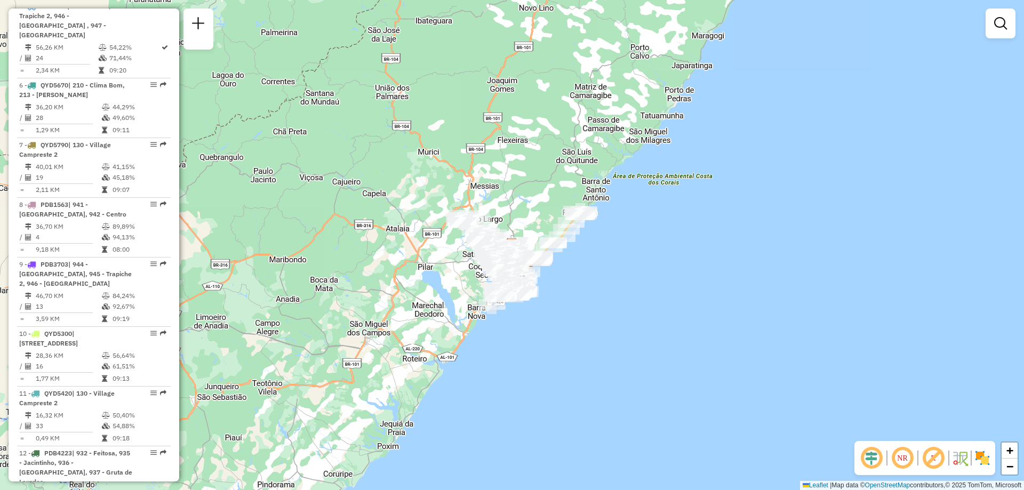
scroll to position [475, 0]
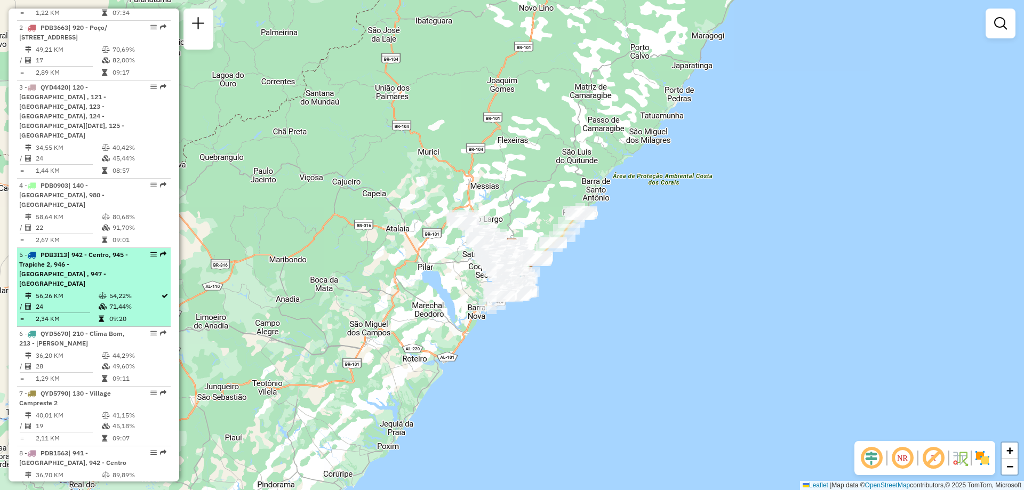
select select "**********"
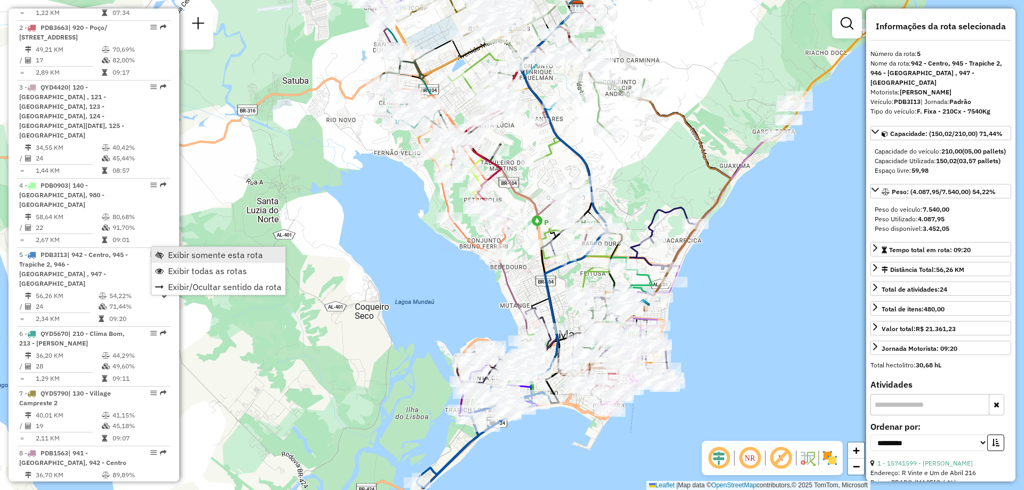
click at [190, 253] on span "Exibir somente esta rota" at bounding box center [215, 255] width 95 height 9
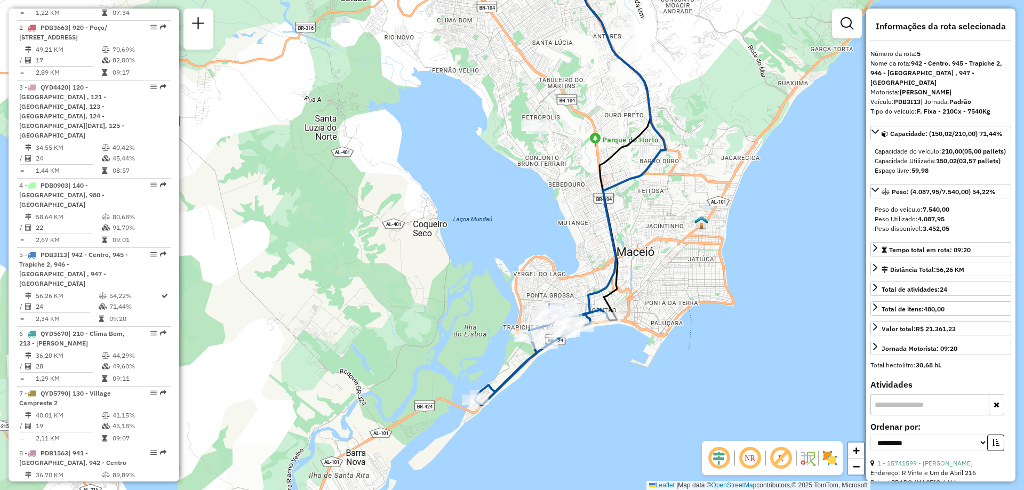
drag, startPoint x: 318, startPoint y: 268, endPoint x: 359, endPoint y: 211, distance: 70.7
click at [359, 211] on div "Janela de atendimento Grade de atendimento Capacidade Transportadoras Veículos …" at bounding box center [512, 245] width 1024 height 490
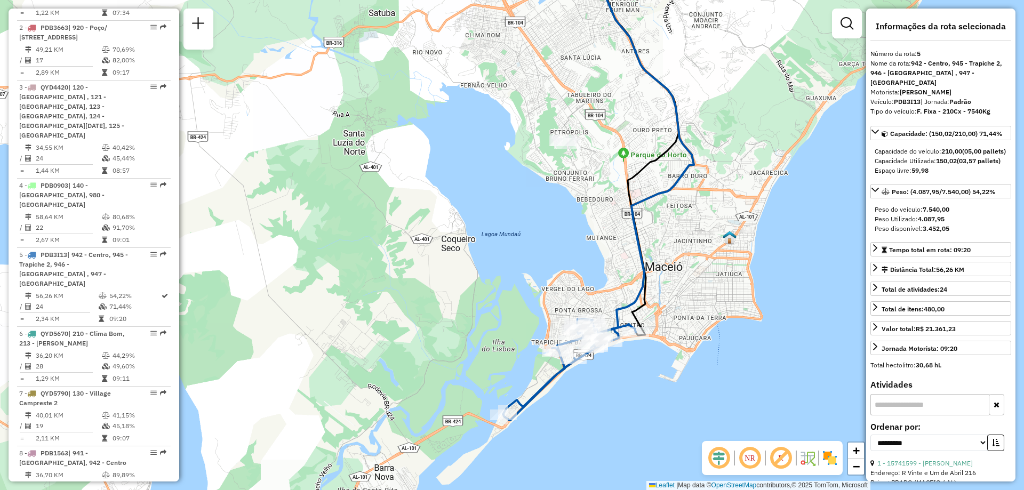
drag, startPoint x: 379, startPoint y: 271, endPoint x: 425, endPoint y: 261, distance: 47.0
click at [425, 261] on div "Janela de atendimento Grade de atendimento Capacidade Transportadoras Veículos …" at bounding box center [512, 245] width 1024 height 490
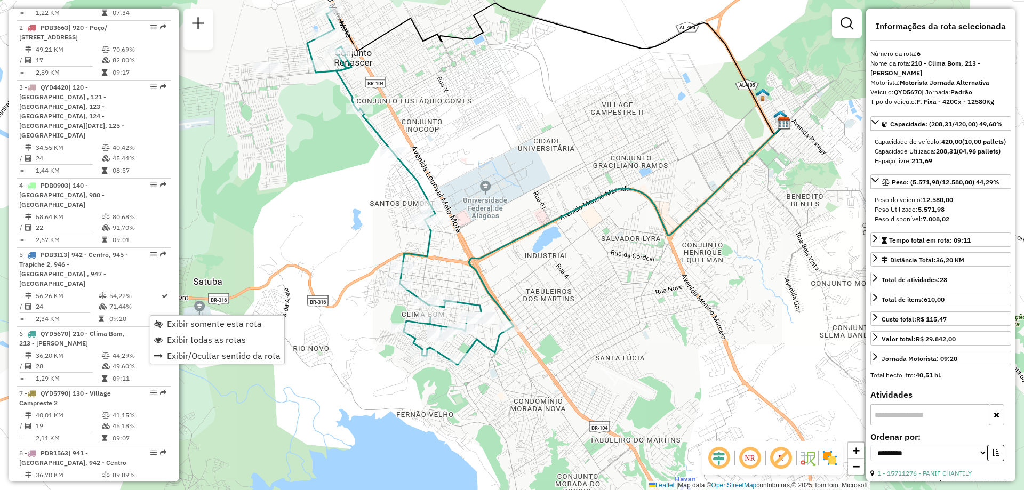
drag, startPoint x: 324, startPoint y: 293, endPoint x: 358, endPoint y: 251, distance: 55.0
click at [358, 251] on div "Janela de atendimento Grade de atendimento Capacidade Transportadoras Veículos …" at bounding box center [512, 245] width 1024 height 490
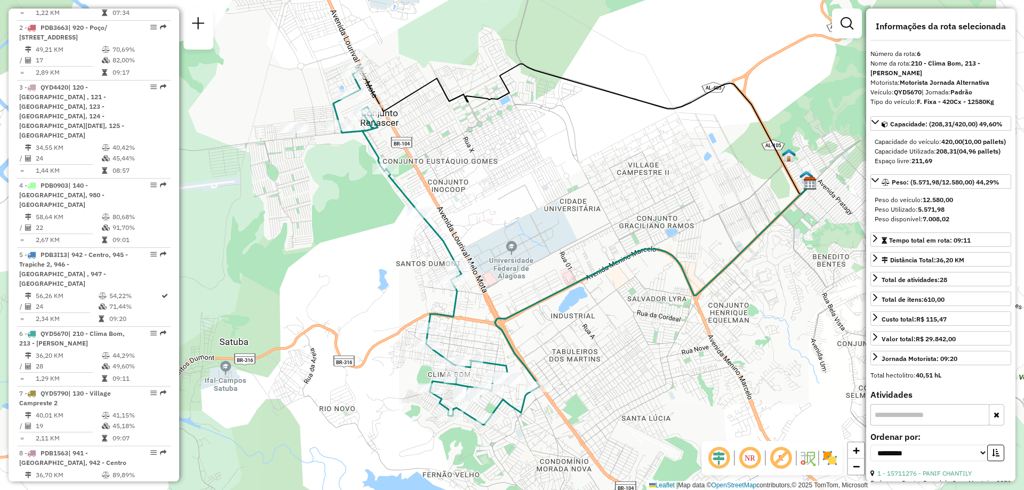
drag, startPoint x: 335, startPoint y: 217, endPoint x: 363, endPoint y: 259, distance: 50.2
click at [363, 259] on div "Janela de atendimento Grade de atendimento Capacidade Transportadoras Veículos …" at bounding box center [512, 245] width 1024 height 490
click at [787, 467] on em at bounding box center [781, 458] width 26 height 26
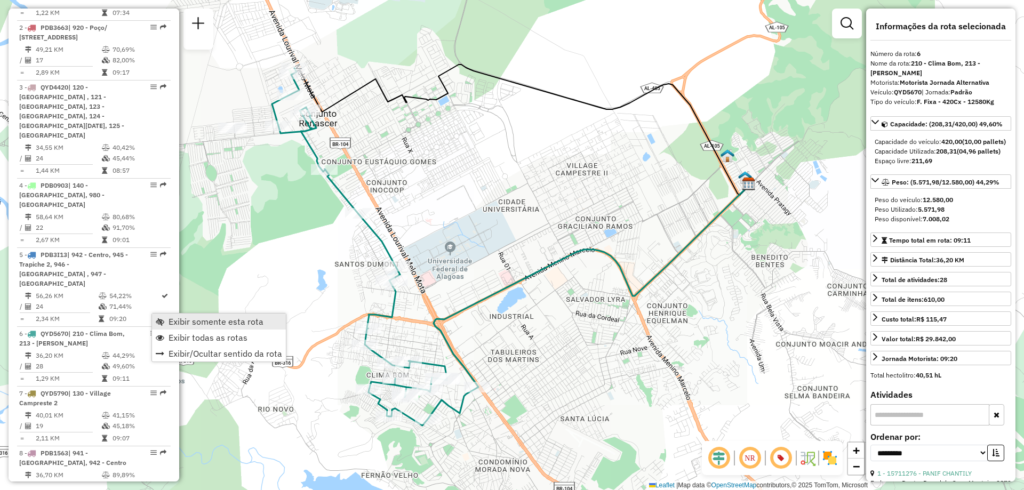
click at [214, 320] on span "Exibir somente esta rota" at bounding box center [216, 321] width 95 height 9
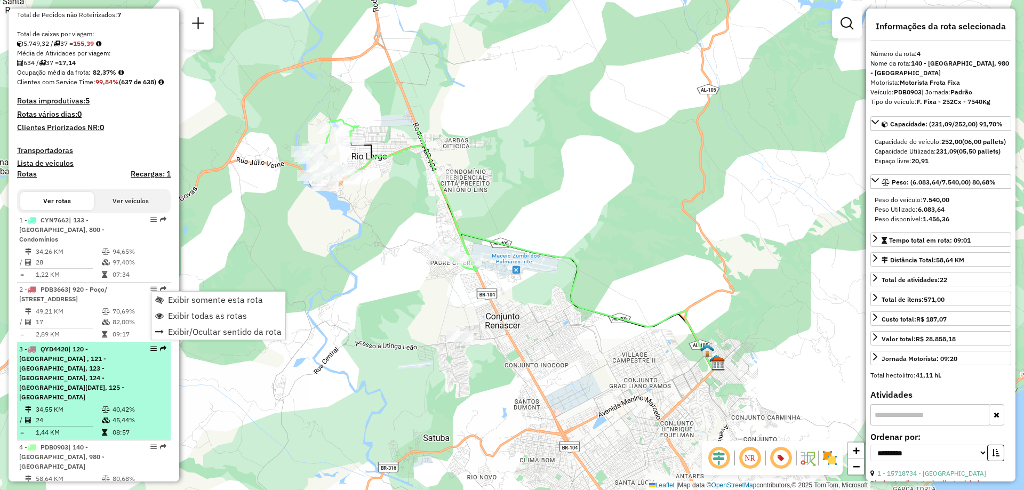
scroll to position [320, 0]
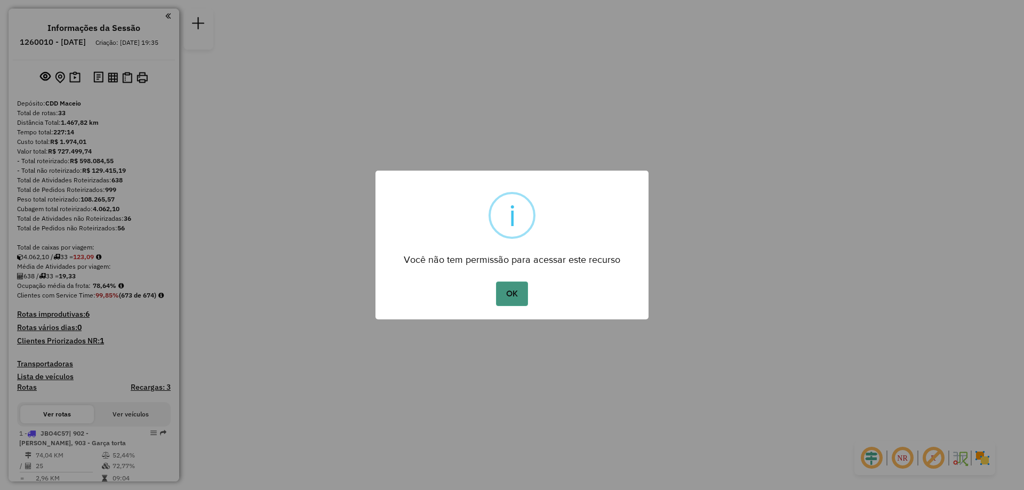
click at [518, 293] on button "OK" at bounding box center [511, 294] width 31 height 25
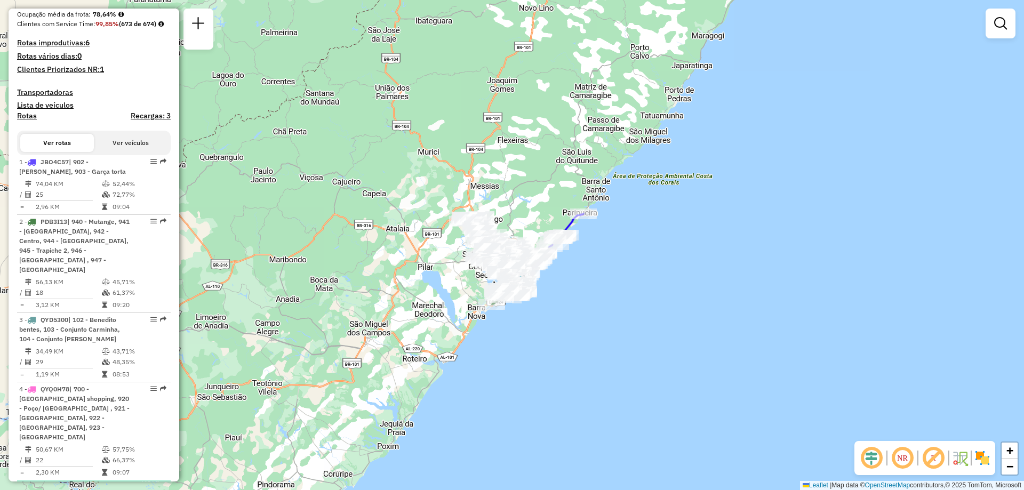
scroll to position [378, 0]
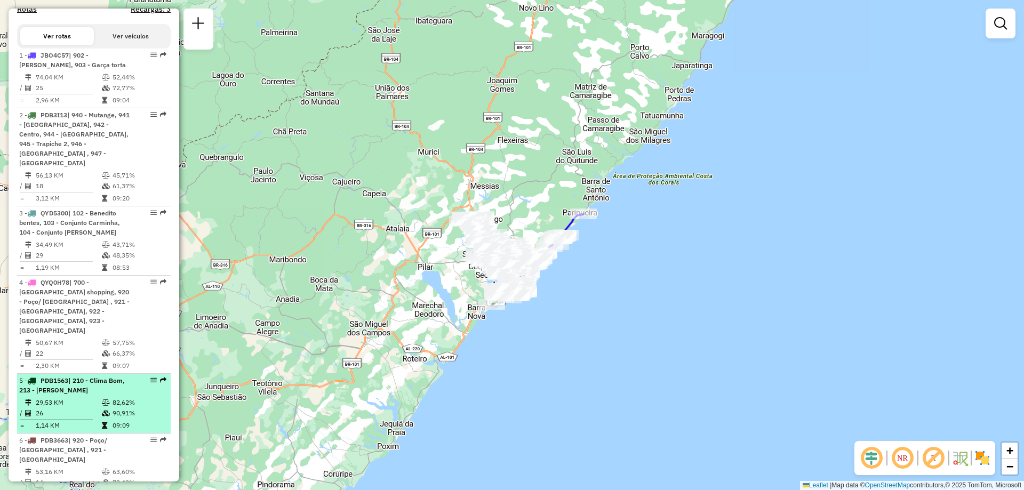
select select "**********"
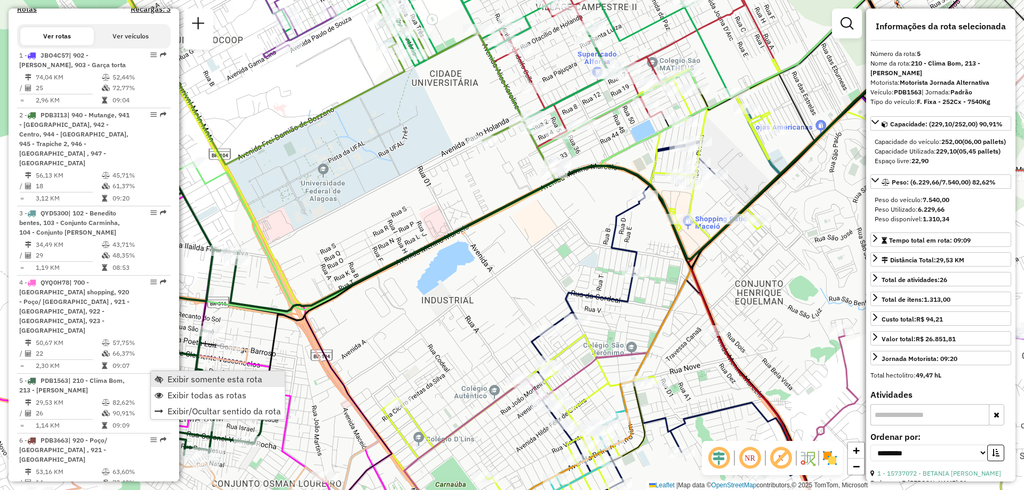
click at [214, 381] on span "Exibir somente esta rota" at bounding box center [214, 379] width 95 height 9
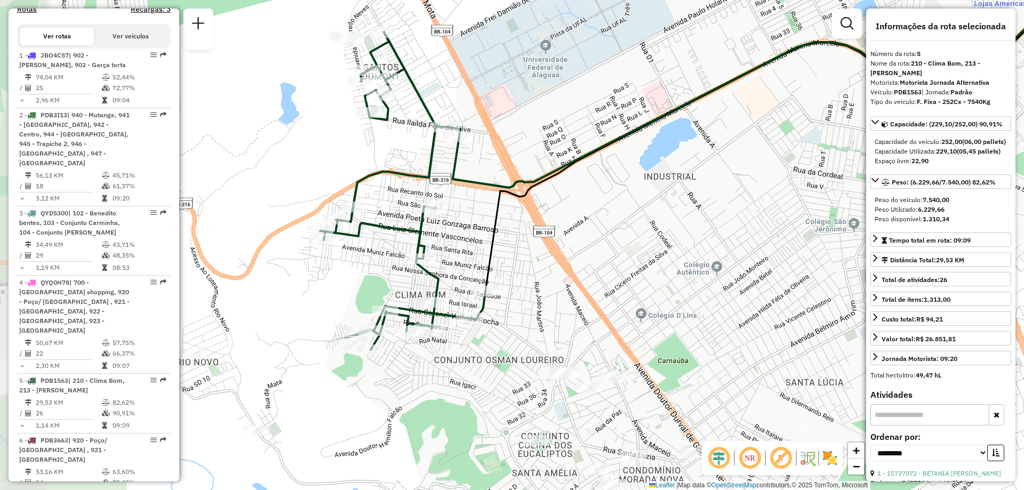
drag, startPoint x: 316, startPoint y: 331, endPoint x: 539, endPoint y: 207, distance: 254.5
click at [539, 207] on div "Janela de atendimento Grade de atendimento Capacidade Transportadoras Veículos …" at bounding box center [512, 245] width 1024 height 490
click at [761, 457] on em at bounding box center [750, 458] width 26 height 26
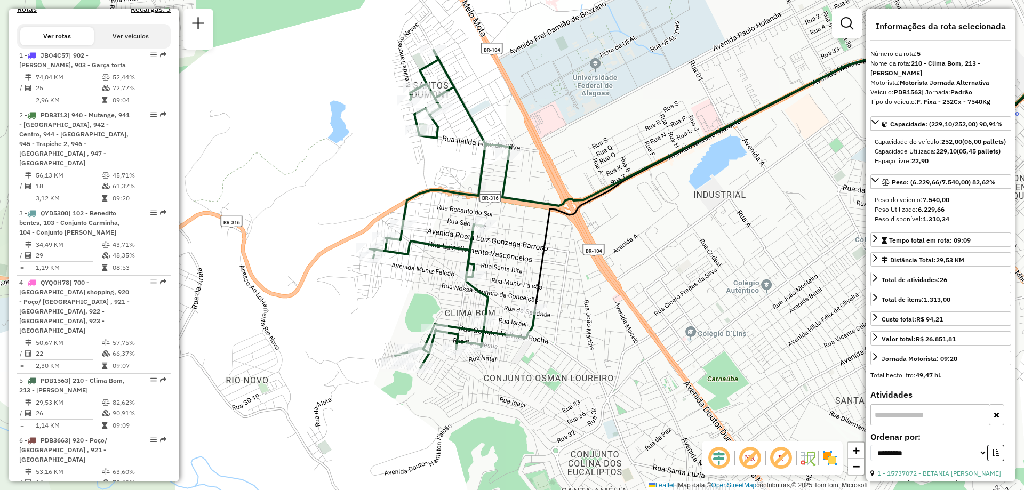
drag, startPoint x: 569, startPoint y: 279, endPoint x: 619, endPoint y: 297, distance: 52.8
click at [619, 297] on div "Janela de atendimento Grade de atendimento Capacidade Transportadoras Veículos …" at bounding box center [512, 245] width 1024 height 490
